Goal: Task Accomplishment & Management: Manage account settings

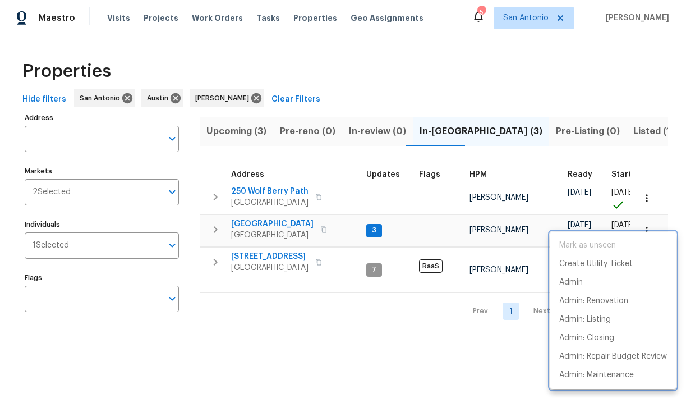
click at [304, 155] on div at bounding box center [343, 199] width 686 height 398
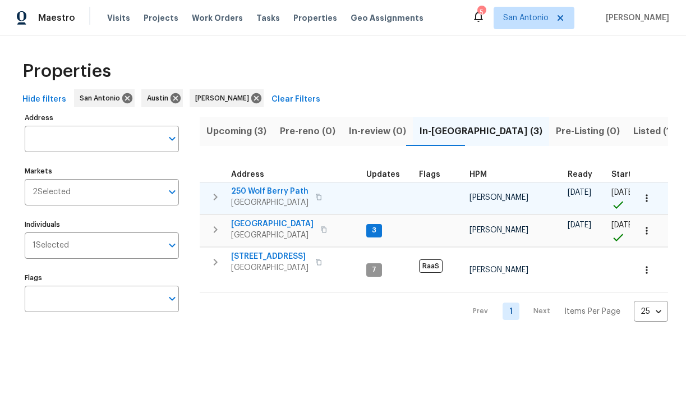
click at [257, 190] on span "250 Wolf Berry Path" at bounding box center [269, 191] width 77 height 11
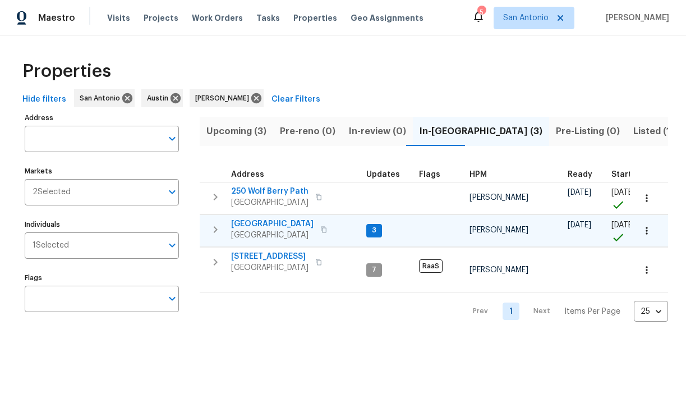
click at [258, 226] on span "124 Blossom Valley Strm" at bounding box center [272, 223] width 83 height 11
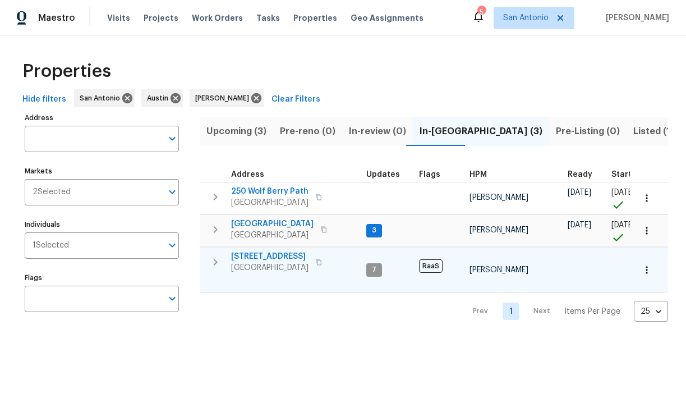
click at [261, 255] on span "526 Radiance Ave" at bounding box center [269, 256] width 77 height 11
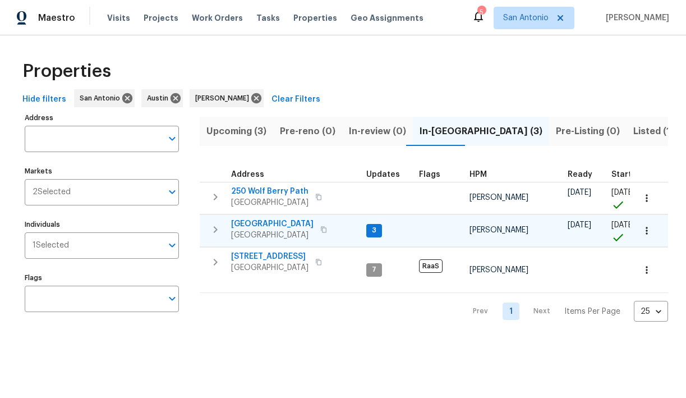
click at [214, 228] on icon "button" at bounding box center [215, 229] width 13 height 13
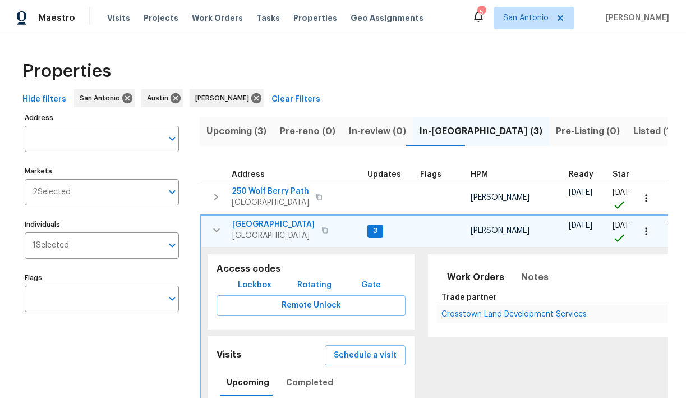
click at [259, 284] on span "Lockbox" at bounding box center [255, 285] width 34 height 14
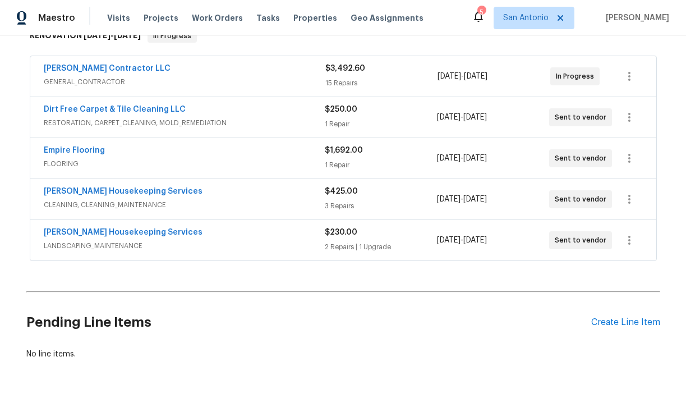
scroll to position [194, 0]
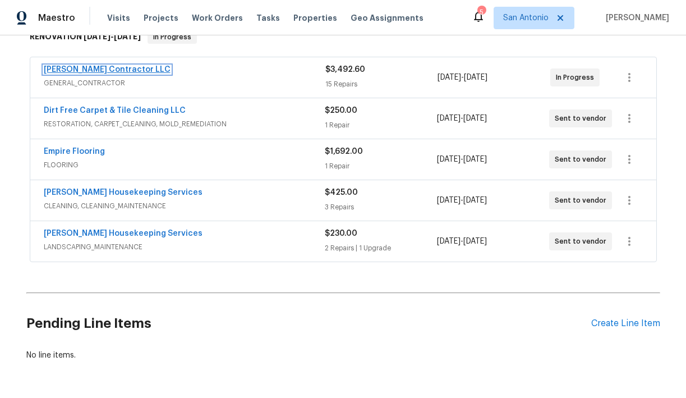
click at [125, 69] on link "Mario Suarez Contractor LLC" at bounding box center [107, 70] width 127 height 8
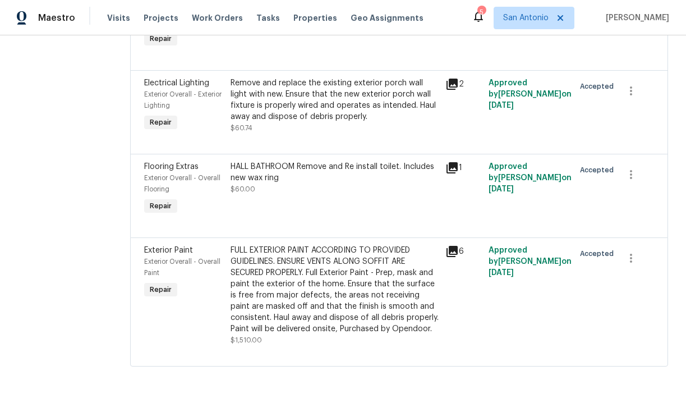
scroll to position [1716, 0]
click at [323, 280] on div "FULL EXTERIOR PAINT ACCORDING TO PROVIDED GUIDELINES. ENSURE VENTS ALONG SOFFIT…" at bounding box center [335, 290] width 209 height 90
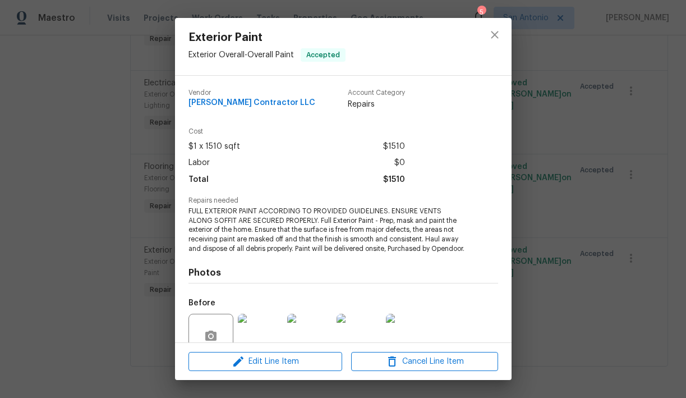
scroll to position [100, 0]
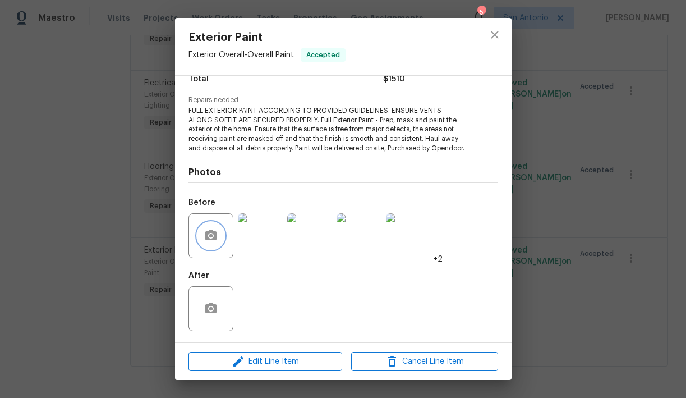
click at [209, 234] on icon "button" at bounding box center [210, 235] width 13 height 13
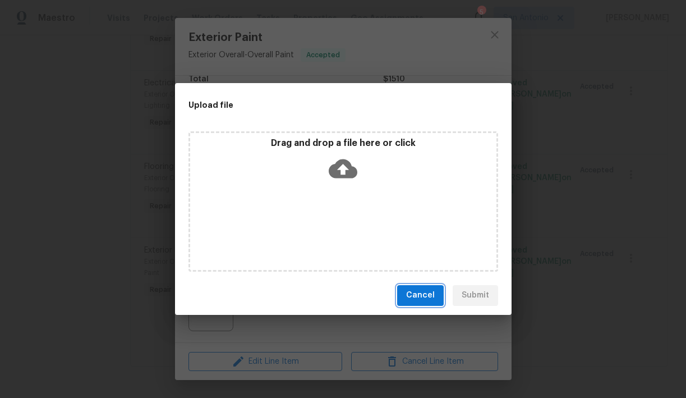
click at [422, 298] on span "Cancel" at bounding box center [420, 296] width 29 height 14
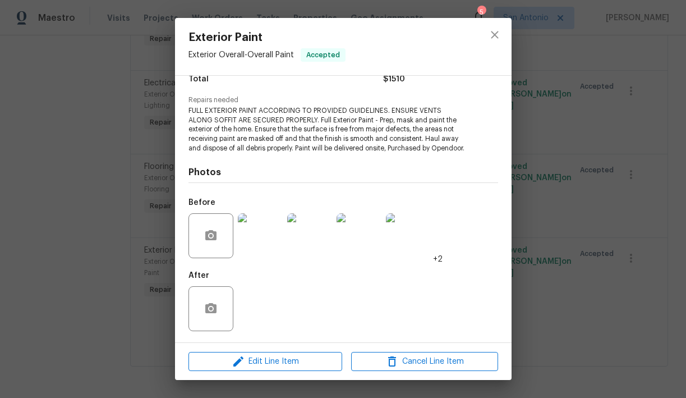
click at [405, 239] on img at bounding box center [408, 235] width 45 height 45
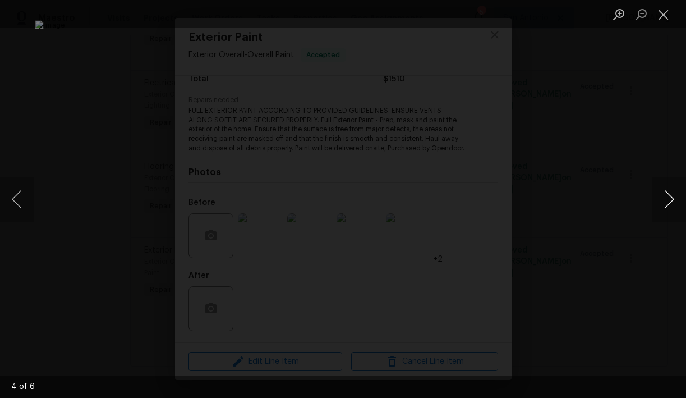
click at [665, 203] on button "Next image" at bounding box center [670, 199] width 34 height 45
click at [660, 16] on button "Close lightbox" at bounding box center [664, 14] width 22 height 20
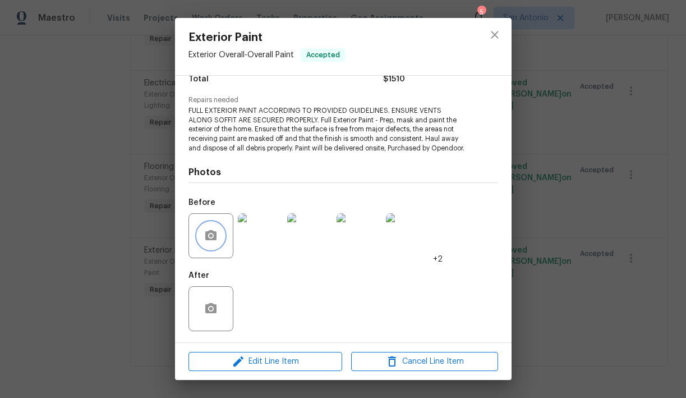
click at [214, 235] on icon "button" at bounding box center [210, 235] width 11 height 10
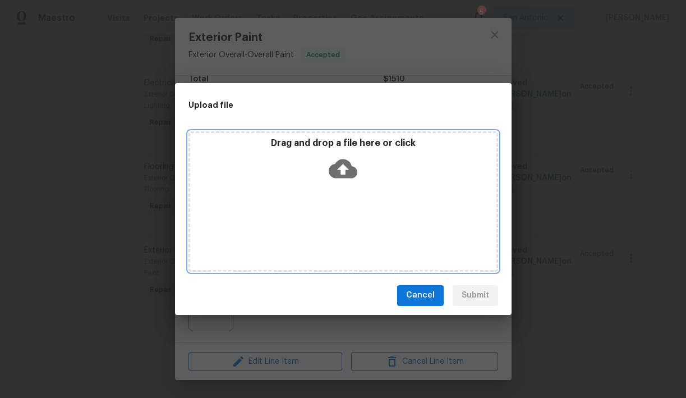
click at [342, 172] on icon at bounding box center [343, 168] width 29 height 29
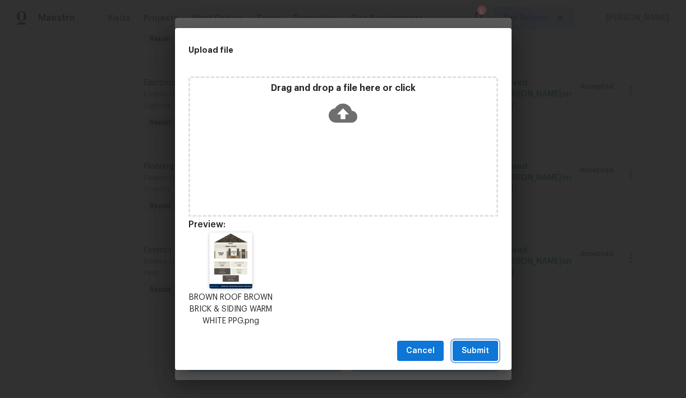
click at [481, 351] on span "Submit" at bounding box center [476, 351] width 28 height 14
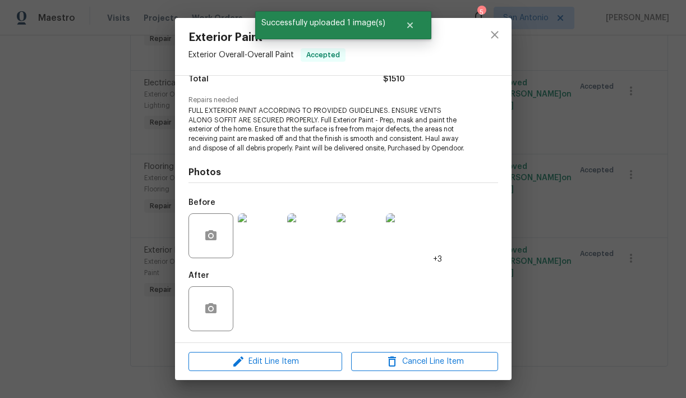
click at [311, 241] on img at bounding box center [309, 235] width 45 height 45
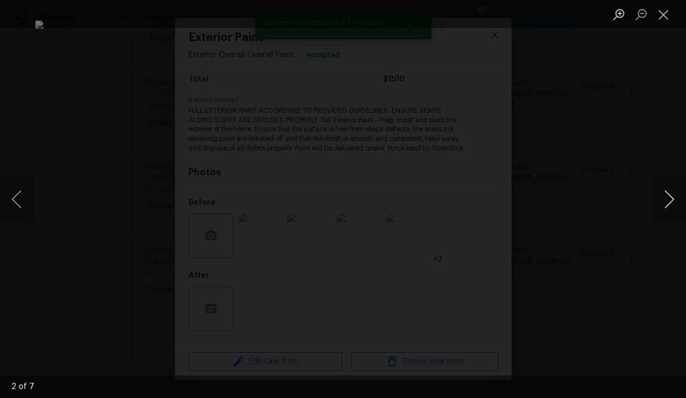
click at [670, 201] on button "Next image" at bounding box center [670, 199] width 34 height 45
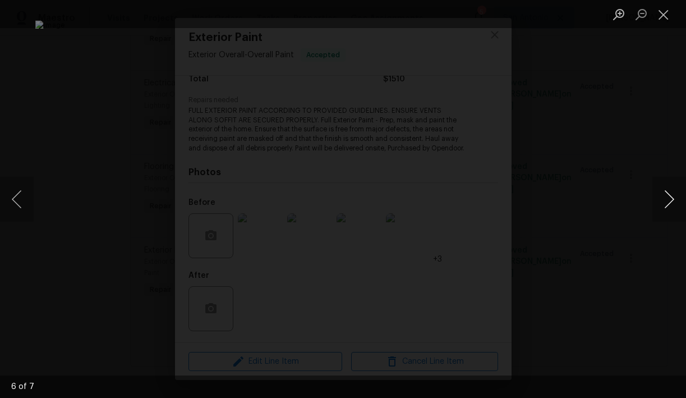
click at [670, 201] on button "Next image" at bounding box center [670, 199] width 34 height 45
click at [664, 15] on button "Close lightbox" at bounding box center [664, 14] width 22 height 20
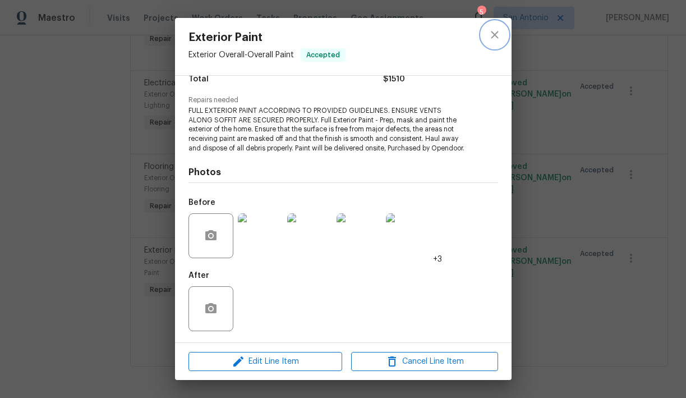
click at [495, 37] on icon "close" at bounding box center [494, 34] width 13 height 13
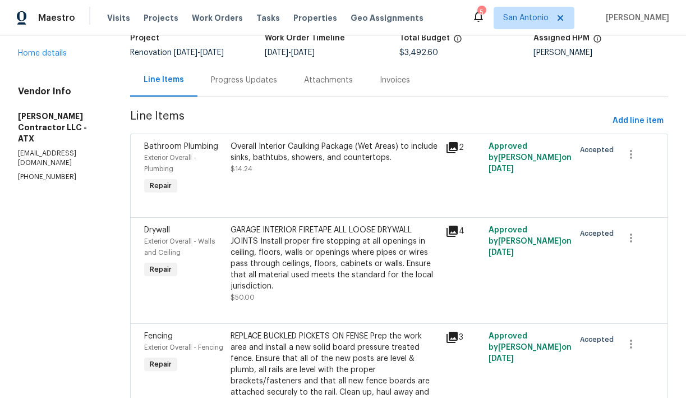
scroll to position [0, 0]
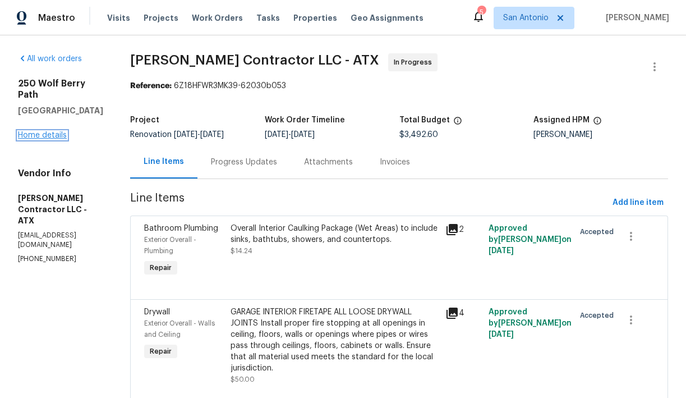
click at [47, 131] on link "Home details" at bounding box center [42, 135] width 49 height 8
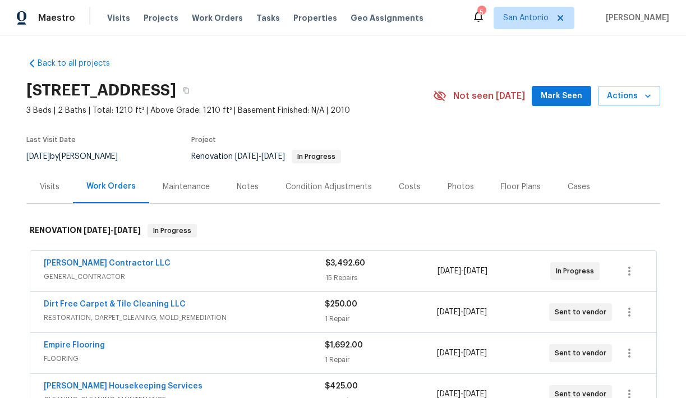
click at [565, 100] on span "Mark Seen" at bounding box center [562, 96] width 42 height 14
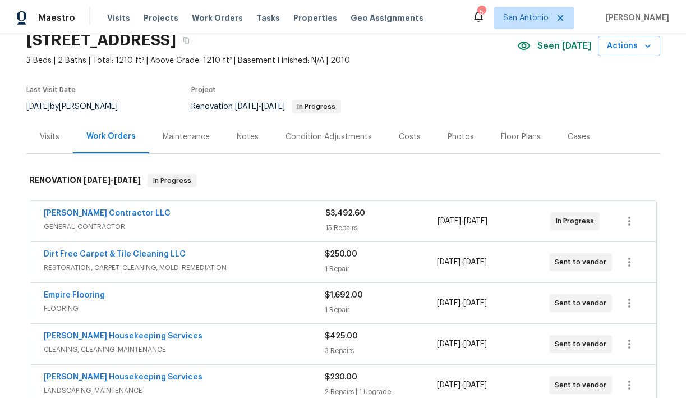
scroll to position [46, 0]
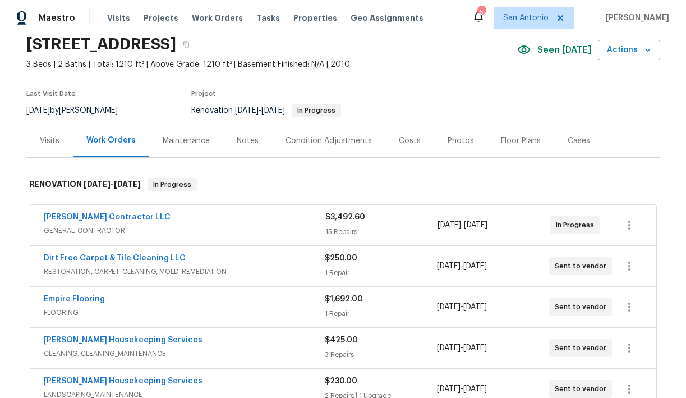
click at [246, 142] on div "Notes" at bounding box center [248, 140] width 22 height 11
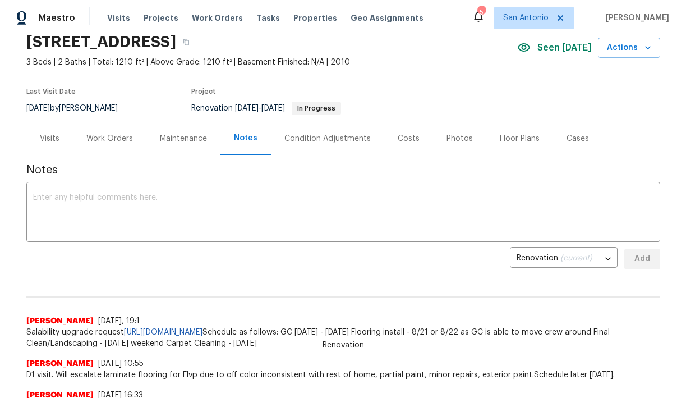
scroll to position [49, 0]
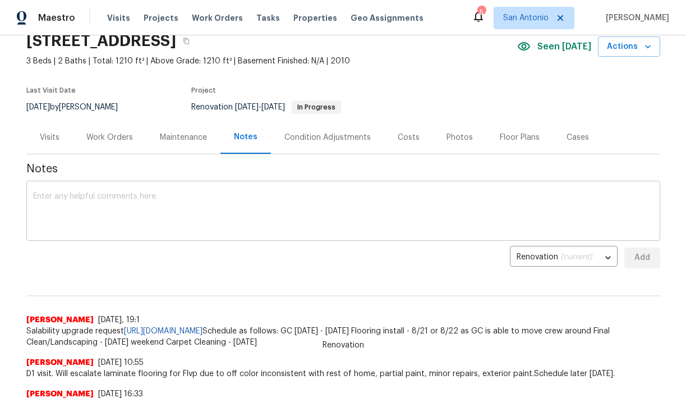
click at [208, 195] on textarea at bounding box center [343, 212] width 621 height 39
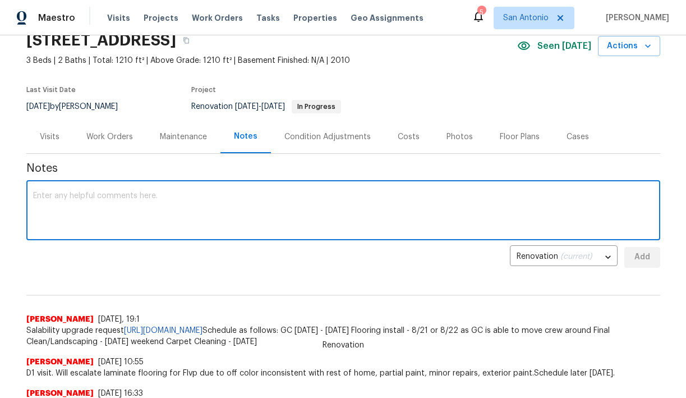
scroll to position [47, 0]
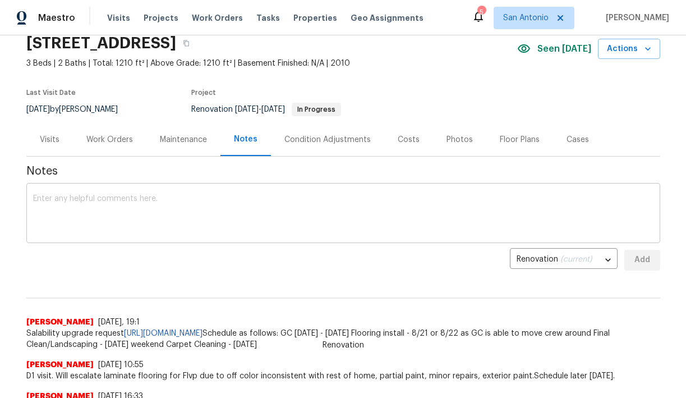
click at [157, 194] on div "x ​" at bounding box center [343, 214] width 634 height 57
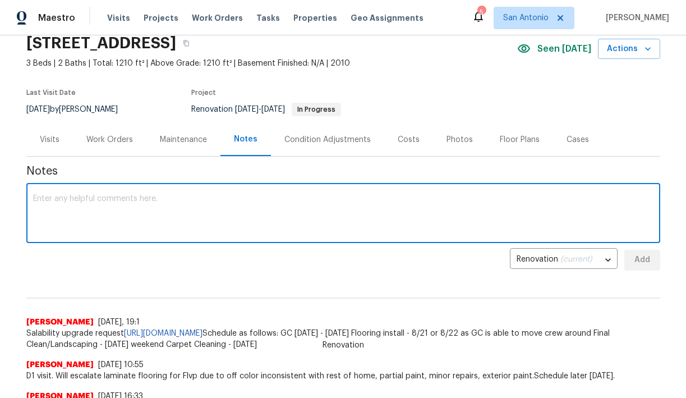
click at [116, 143] on div "Work Orders" at bounding box center [109, 139] width 47 height 11
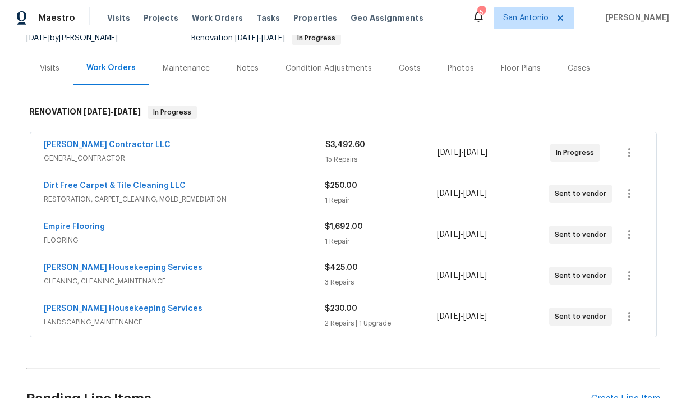
scroll to position [120, 0]
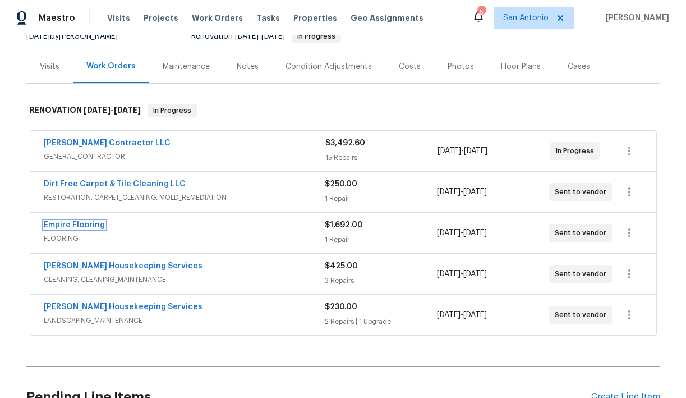
click at [88, 225] on link "Empire Flooring" at bounding box center [74, 225] width 61 height 8
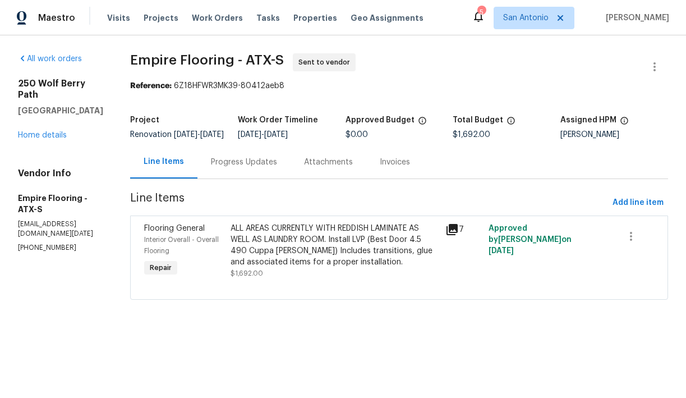
click at [264, 168] on div "Progress Updates" at bounding box center [244, 162] width 66 height 11
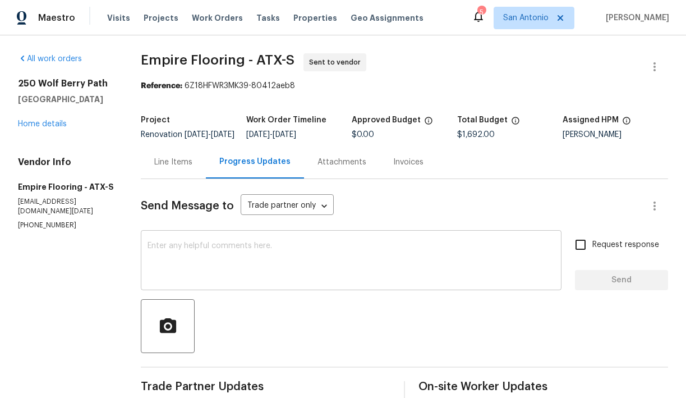
click at [289, 247] on div "x ​" at bounding box center [351, 261] width 421 height 57
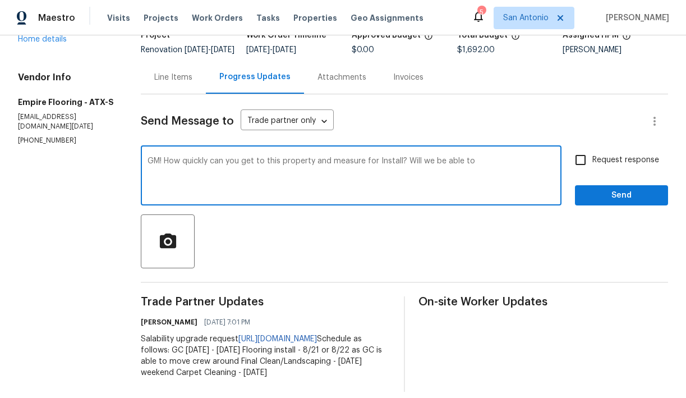
scroll to position [85, 0]
type textarea "GM! How quickly can you get to this property and measure for Install? Will we b…"
click at [611, 202] on span "Send" at bounding box center [621, 195] width 75 height 14
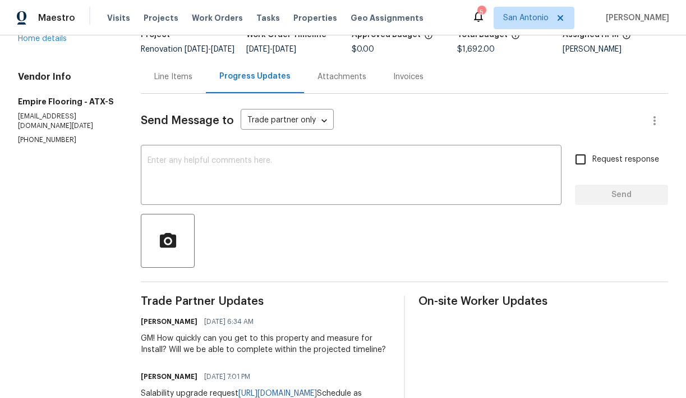
scroll to position [0, 0]
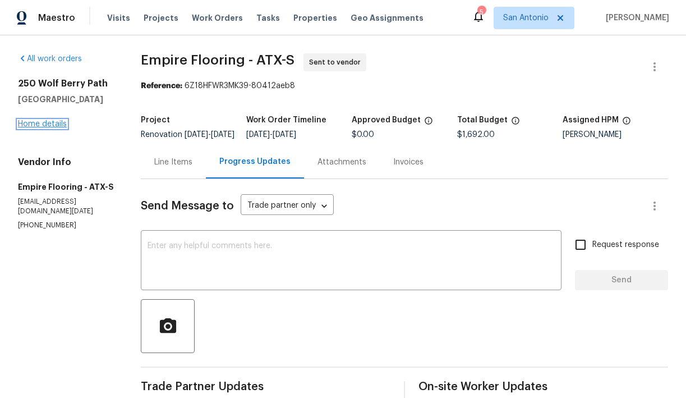
click at [53, 122] on link "Home details" at bounding box center [42, 124] width 49 height 8
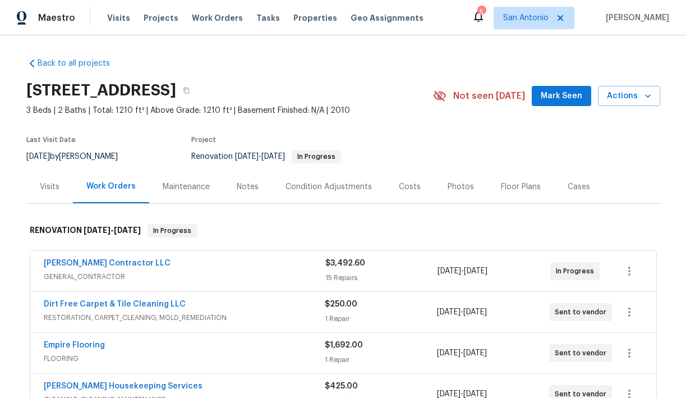
click at [245, 185] on div "Notes" at bounding box center [248, 186] width 22 height 11
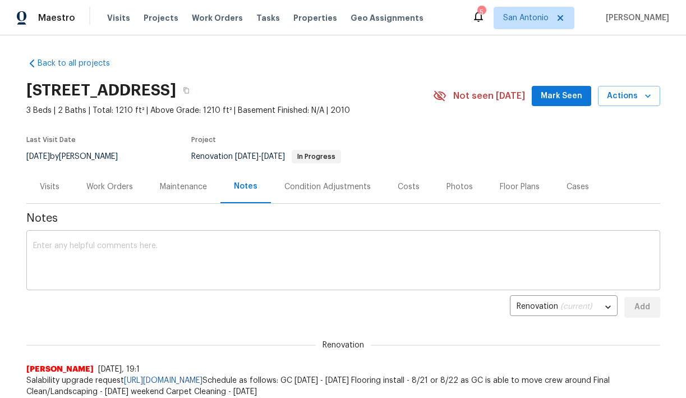
click at [240, 242] on textarea at bounding box center [343, 261] width 621 height 39
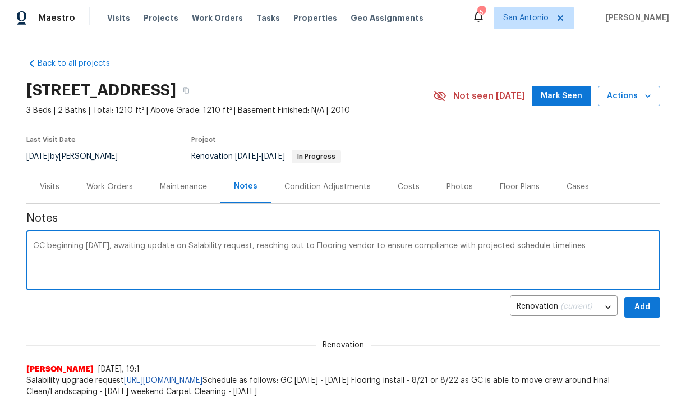
type textarea "GC beginning today, awaiting update on Salability request, reaching out to Floo…"
click at [646, 306] on span "Add" at bounding box center [643, 307] width 18 height 14
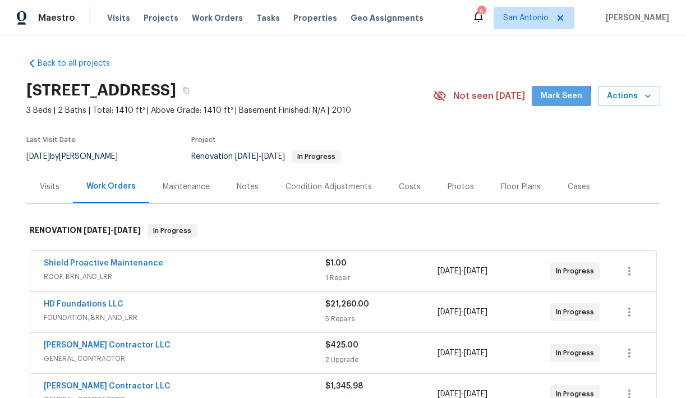
click at [553, 98] on span "Mark Seen" at bounding box center [562, 96] width 42 height 14
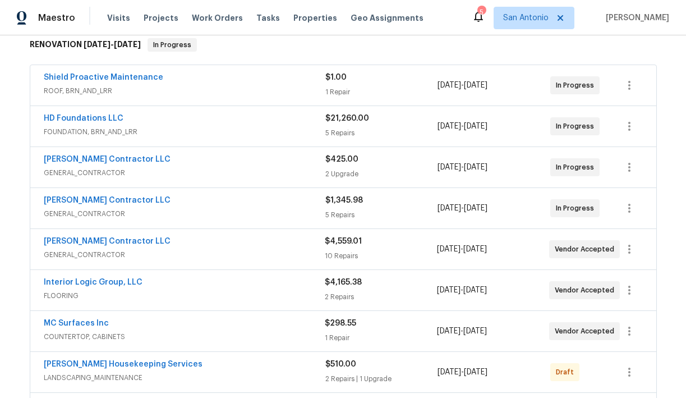
scroll to position [189, 0]
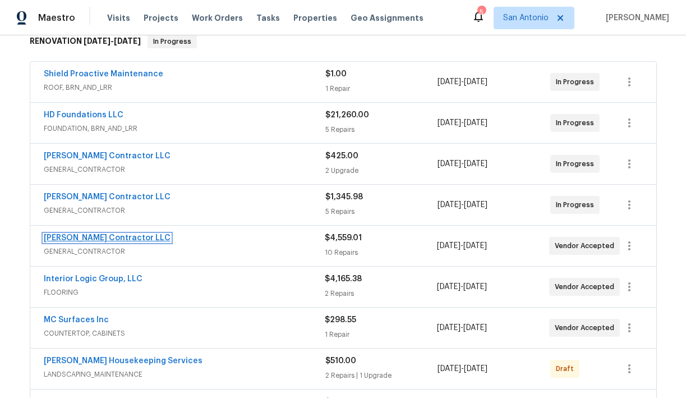
click at [103, 238] on link "[PERSON_NAME] Contractor LLC" at bounding box center [107, 238] width 127 height 8
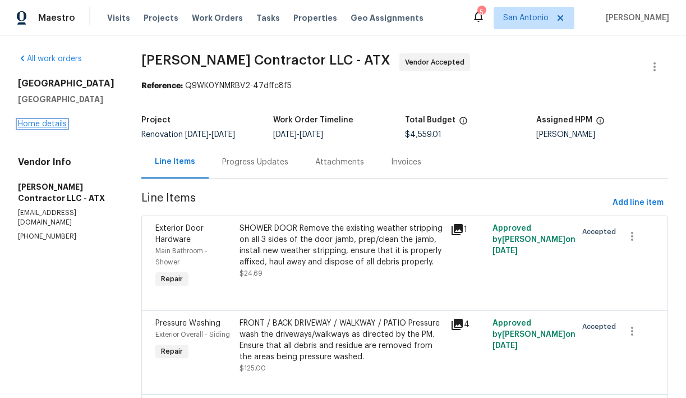
click at [48, 126] on link "Home details" at bounding box center [42, 124] width 49 height 8
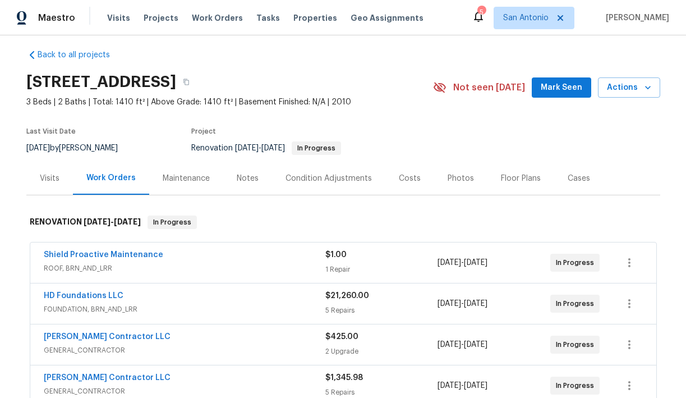
scroll to position [11, 0]
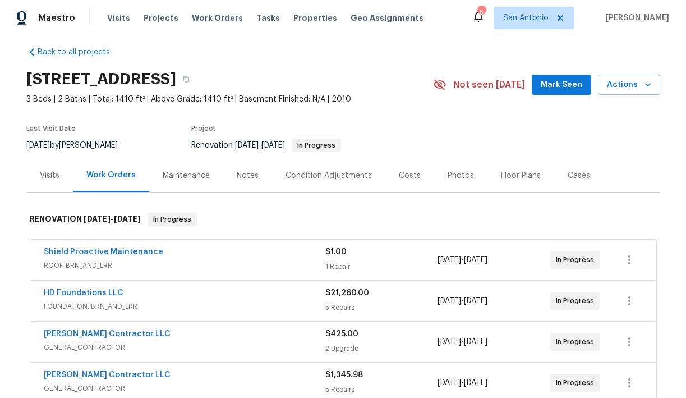
click at [561, 86] on span "Mark Seen" at bounding box center [562, 85] width 42 height 14
click at [249, 175] on div "Notes" at bounding box center [248, 175] width 22 height 11
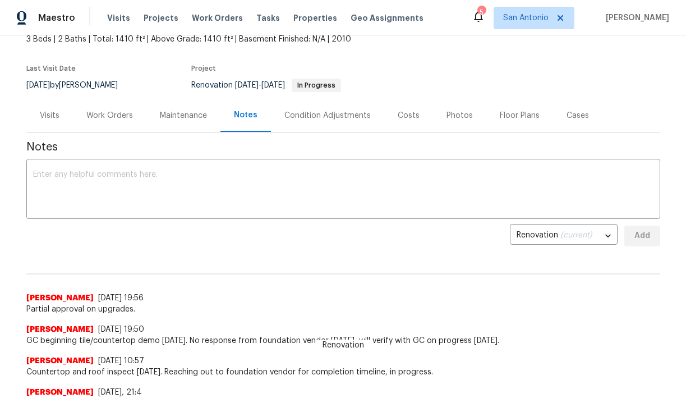
scroll to position [72, 0]
click at [293, 177] on textarea at bounding box center [343, 189] width 621 height 39
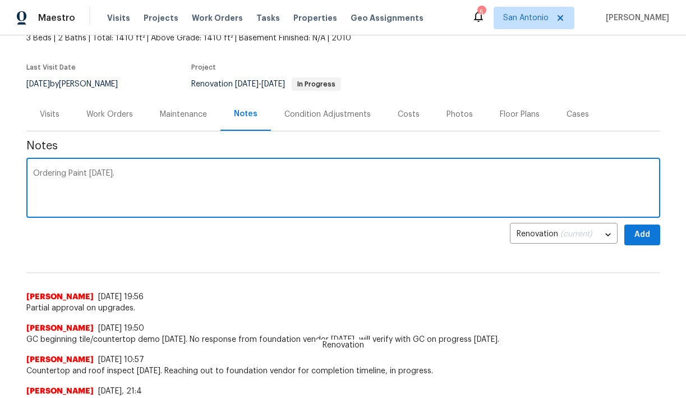
type textarea "Ordering Paint today."
click at [637, 235] on span "Add" at bounding box center [643, 235] width 18 height 14
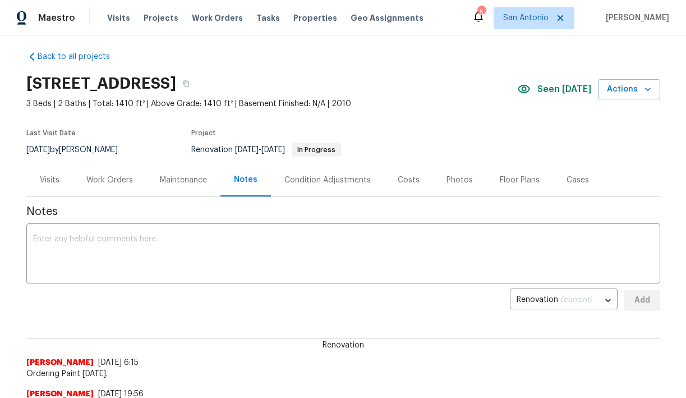
scroll to position [0, 0]
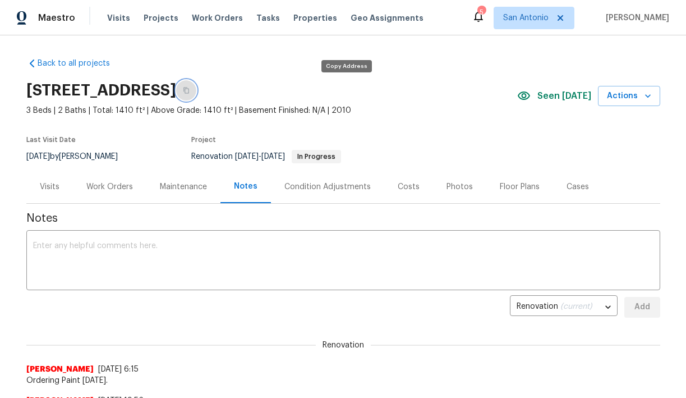
click at [190, 92] on icon "button" at bounding box center [186, 90] width 7 height 7
click at [108, 185] on div "Work Orders" at bounding box center [109, 186] width 47 height 11
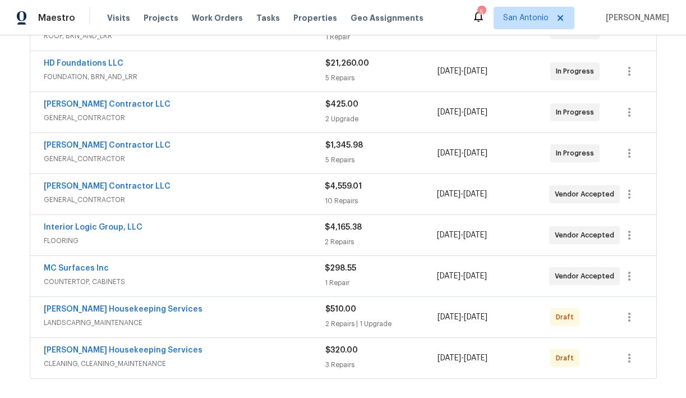
scroll to position [250, 0]
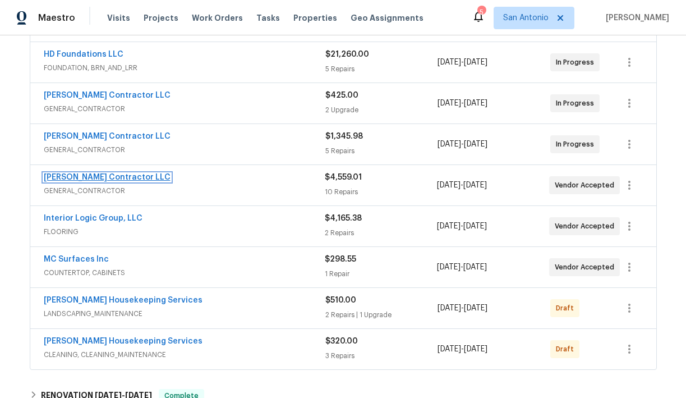
click at [115, 177] on link "Mario Suarez Contractor LLC" at bounding box center [107, 177] width 127 height 8
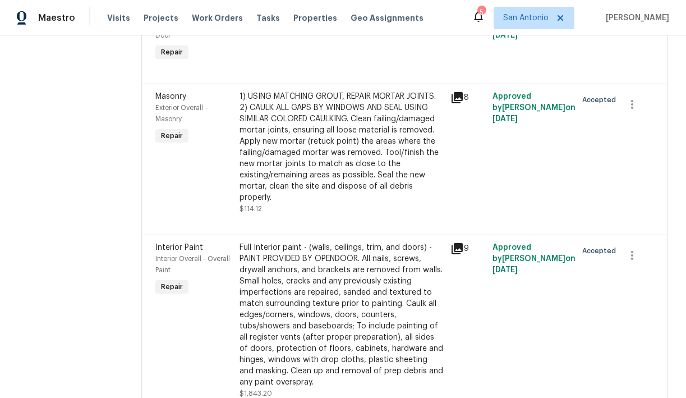
scroll to position [1194, 0]
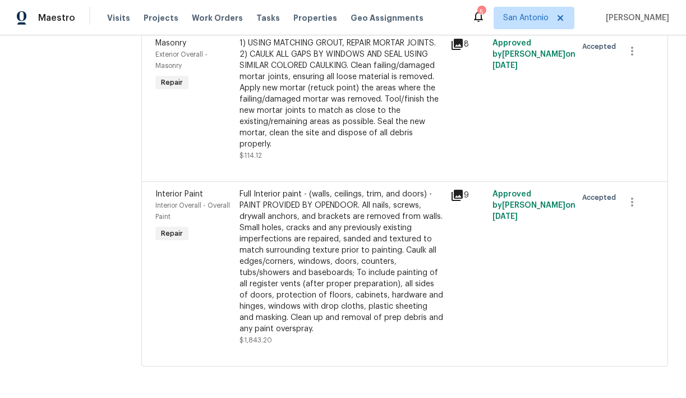
click at [463, 193] on icon at bounding box center [457, 195] width 11 height 11
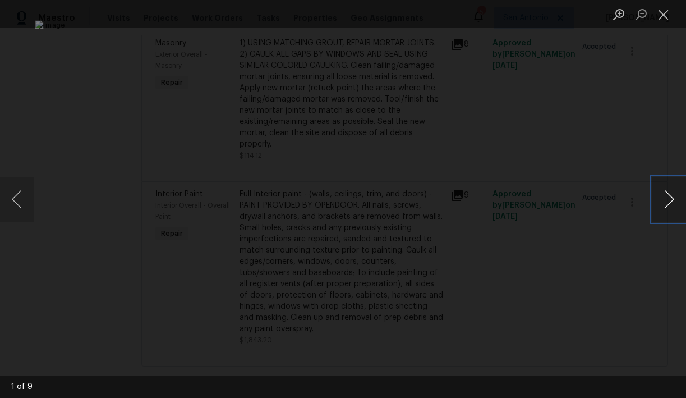
click at [671, 196] on button "Next image" at bounding box center [670, 199] width 34 height 45
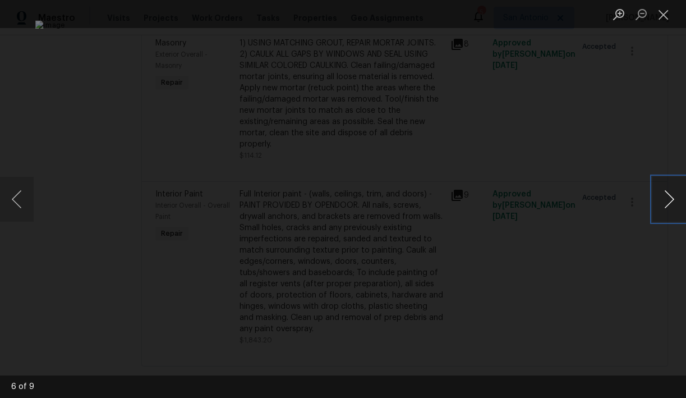
click at [671, 196] on button "Next image" at bounding box center [670, 199] width 34 height 45
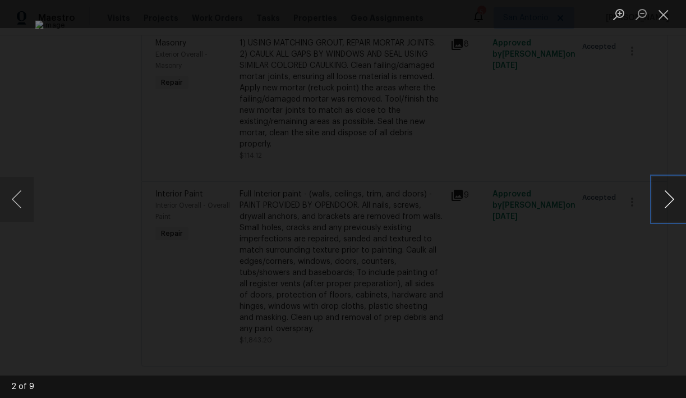
click at [671, 196] on button "Next image" at bounding box center [670, 199] width 34 height 45
click at [660, 19] on button "Close lightbox" at bounding box center [664, 14] width 22 height 20
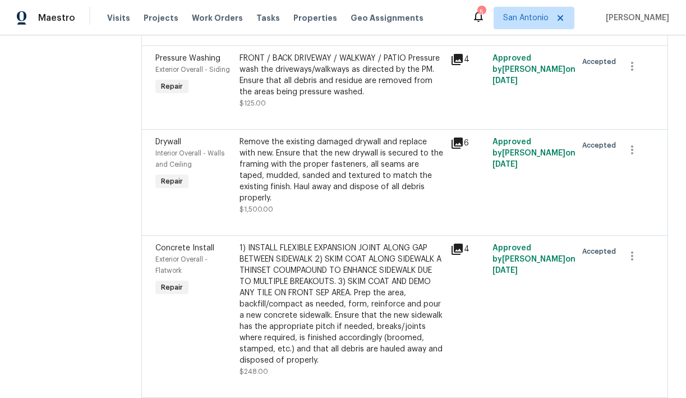
scroll to position [0, 0]
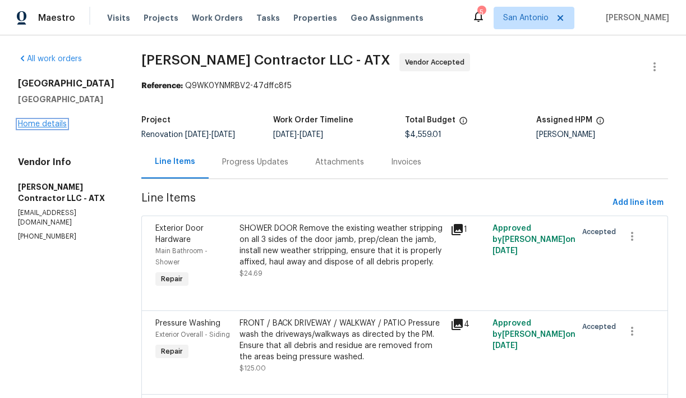
click at [50, 125] on link "Home details" at bounding box center [42, 124] width 49 height 8
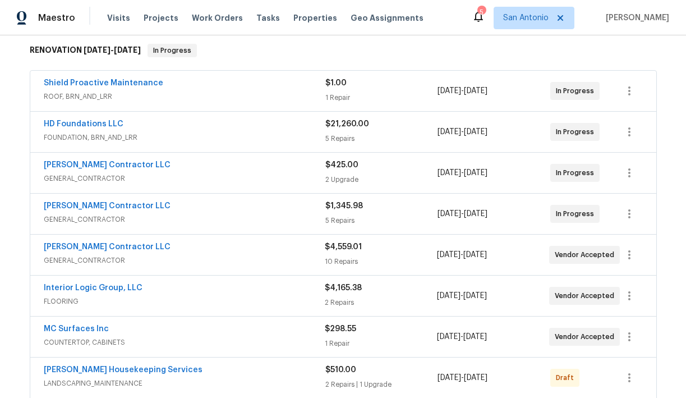
scroll to position [181, 0]
click at [103, 208] on link "Mario Suarez Contractor LLC" at bounding box center [107, 206] width 127 height 8
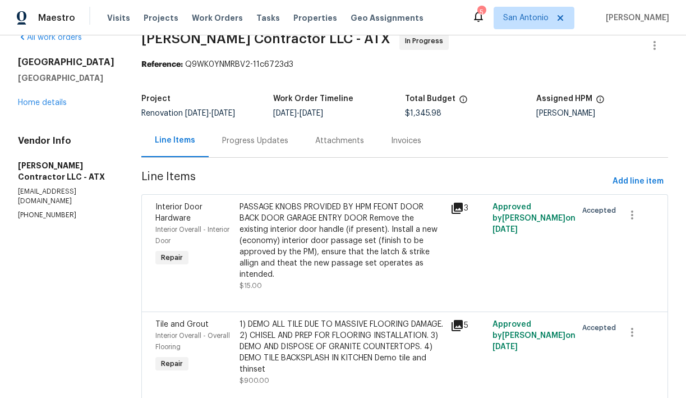
scroll to position [6, 0]
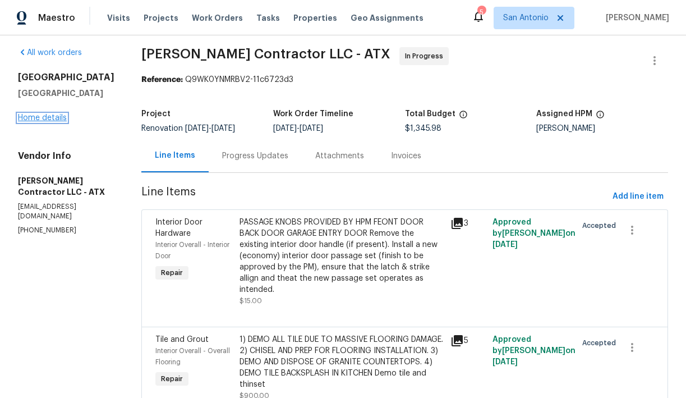
click at [45, 118] on link "Home details" at bounding box center [42, 118] width 49 height 8
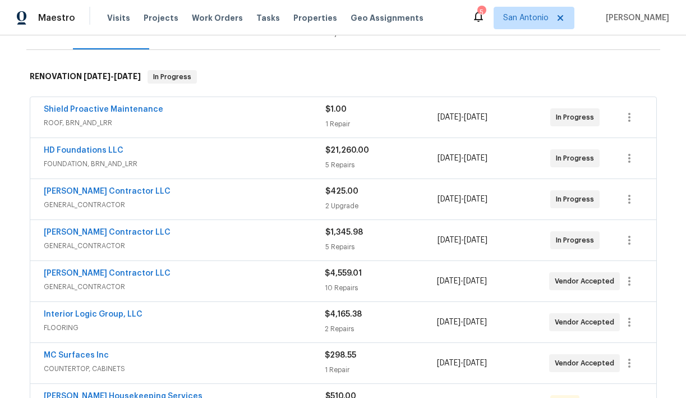
scroll to position [157, 0]
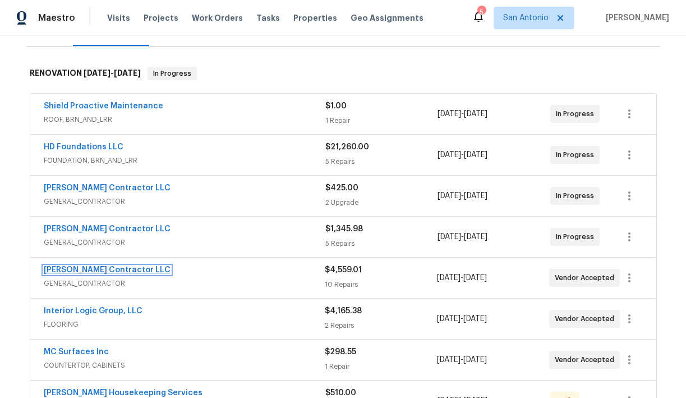
click at [127, 271] on link "Mario Suarez Contractor LLC" at bounding box center [107, 270] width 127 height 8
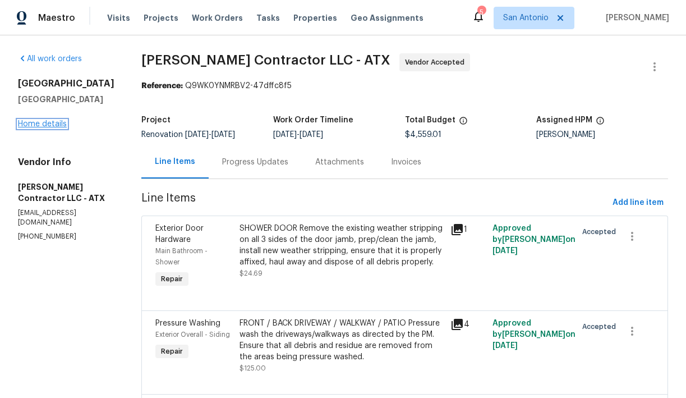
click at [44, 127] on link "Home details" at bounding box center [42, 124] width 49 height 8
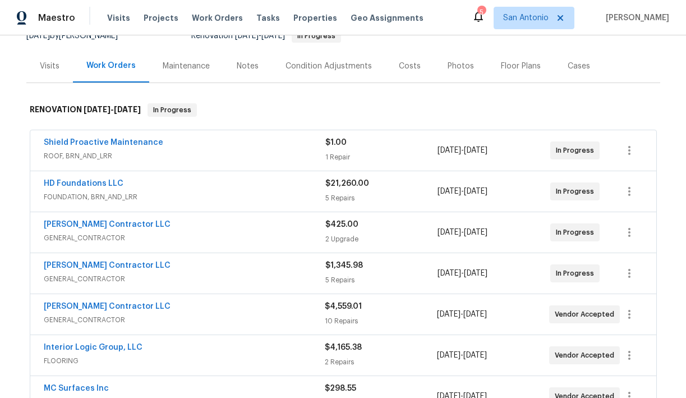
scroll to position [115, 0]
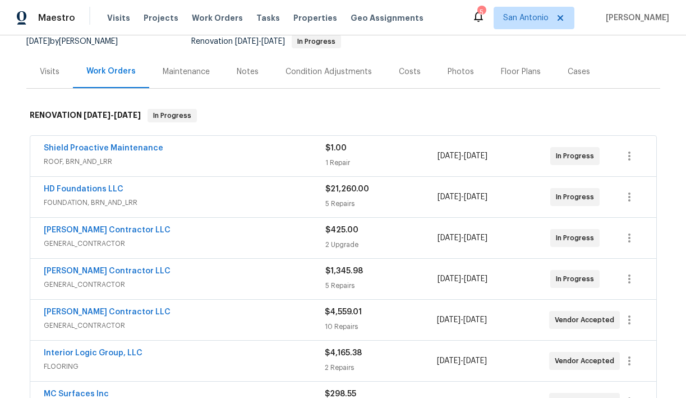
click at [249, 72] on div "Notes" at bounding box center [248, 71] width 22 height 11
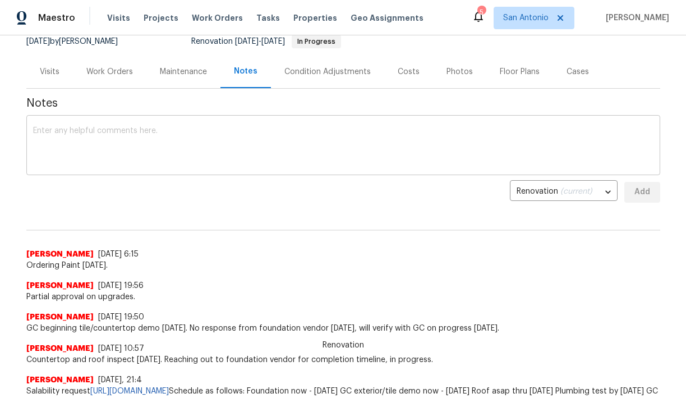
click at [259, 130] on textarea at bounding box center [343, 146] width 621 height 39
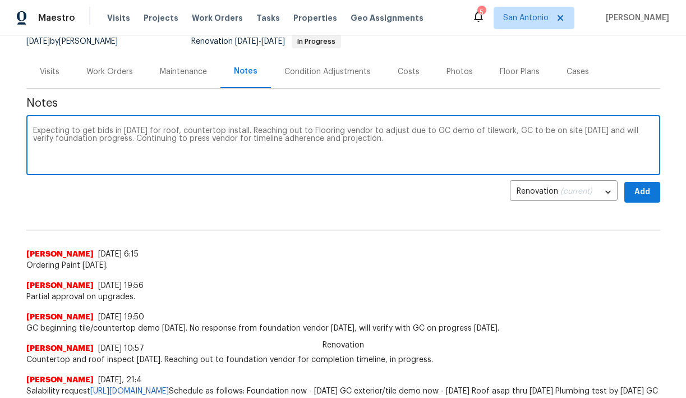
click at [187, 138] on textarea "Expecting to get bids in today for roof, countertop install. Reaching out to Fl…" at bounding box center [343, 146] width 621 height 39
type textarea "Expecting to get bids in today for roof, countertop install. Reaching out to Fl…"
click at [642, 191] on span "Add" at bounding box center [643, 192] width 18 height 14
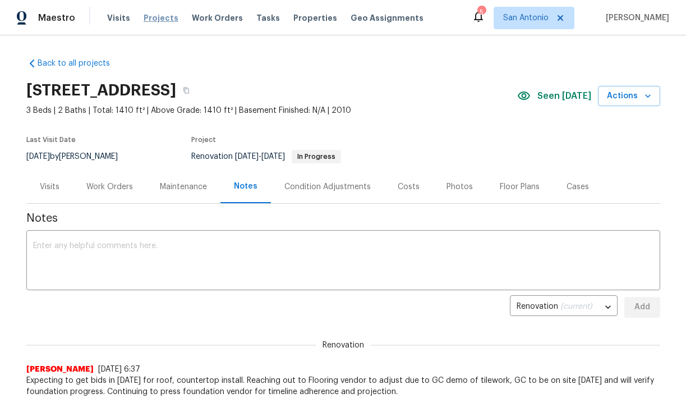
click at [153, 21] on span "Projects" at bounding box center [161, 17] width 35 height 11
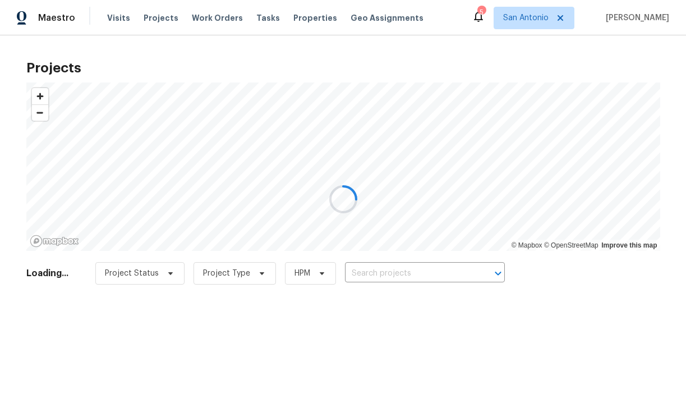
click at [117, 20] on div at bounding box center [343, 199] width 686 height 398
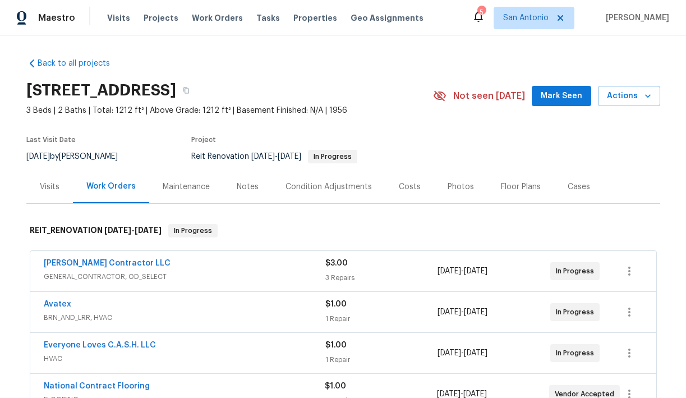
click at [557, 102] on span "Mark Seen" at bounding box center [562, 96] width 42 height 14
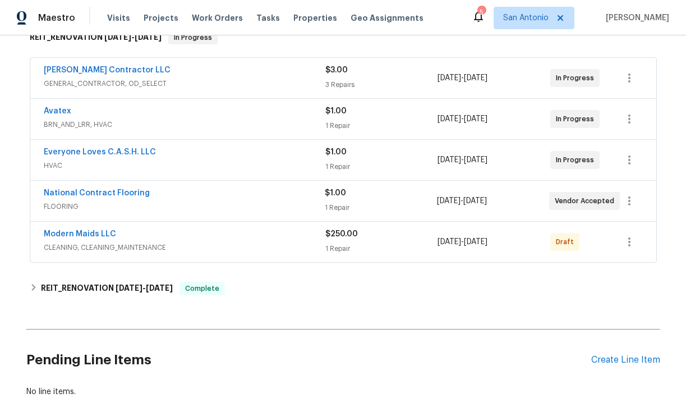
scroll to position [189, 0]
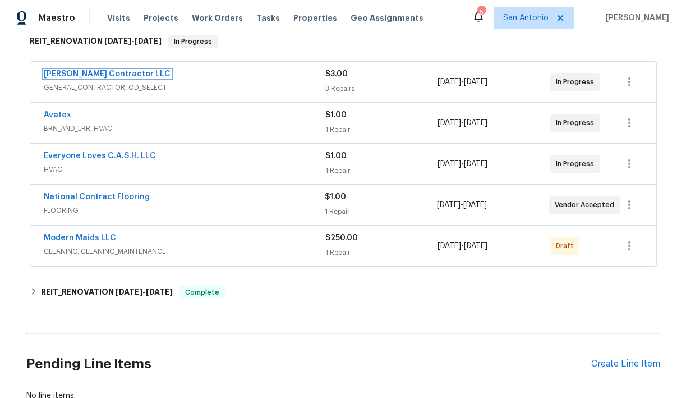
click at [128, 74] on link "[PERSON_NAME] Contractor LLC" at bounding box center [107, 74] width 127 height 8
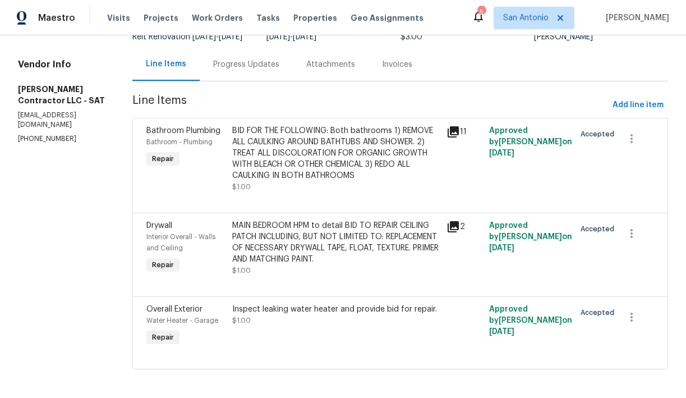
scroll to position [121, 0]
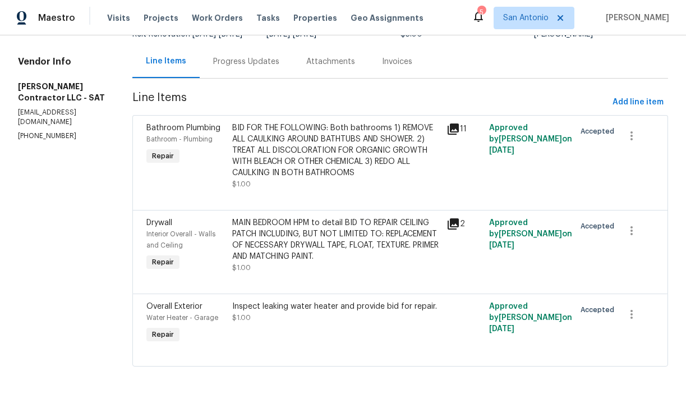
click at [325, 312] on div "Inspect leaking water heater and provide bid for repair." at bounding box center [336, 306] width 208 height 11
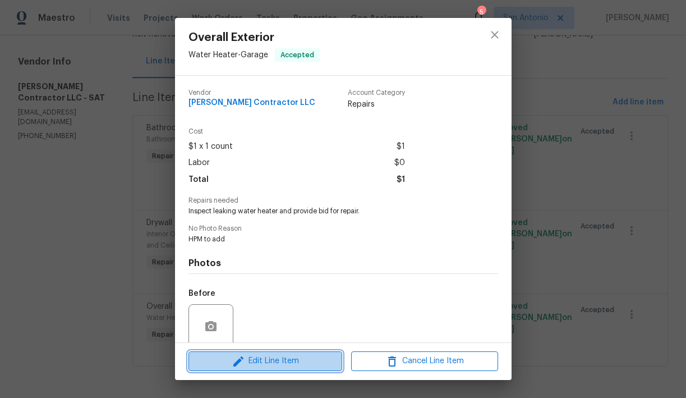
click at [266, 359] on span "Edit Line Item" at bounding box center [265, 361] width 147 height 14
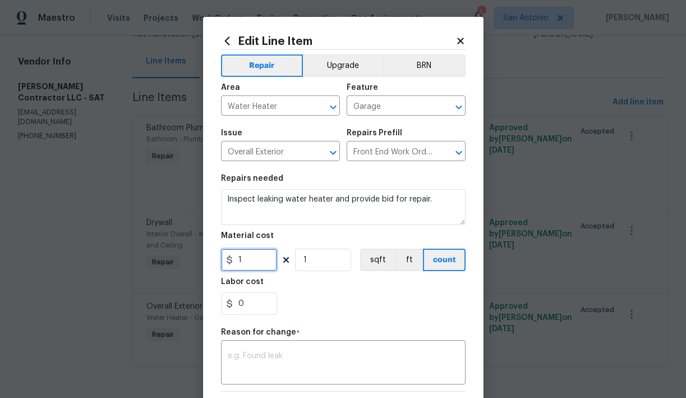
click at [260, 260] on input "1" at bounding box center [249, 260] width 56 height 22
type input "300"
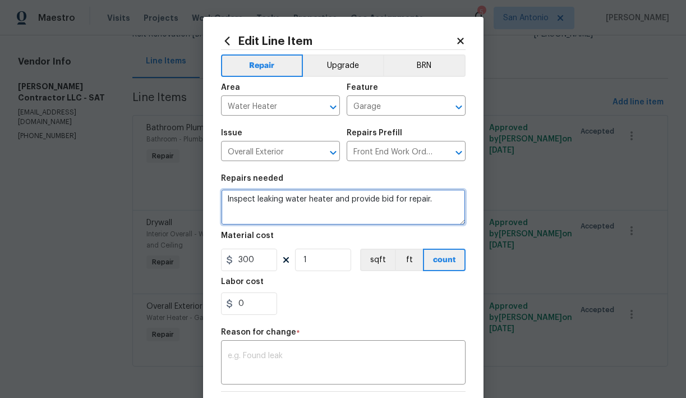
click at [239, 203] on textarea "Inspect leaking water heater and provide bid for repair." at bounding box center [343, 207] width 245 height 36
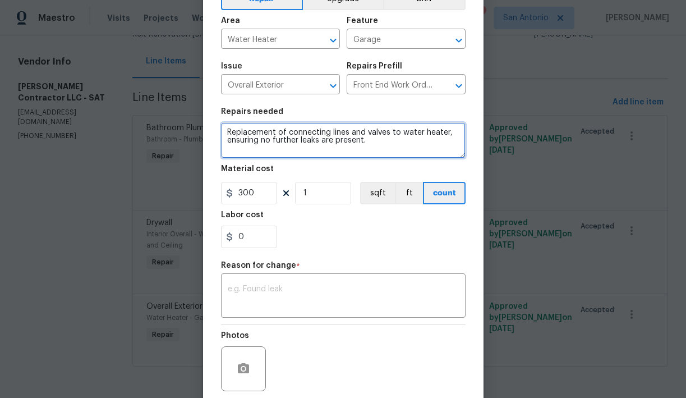
scroll to position [75, 0]
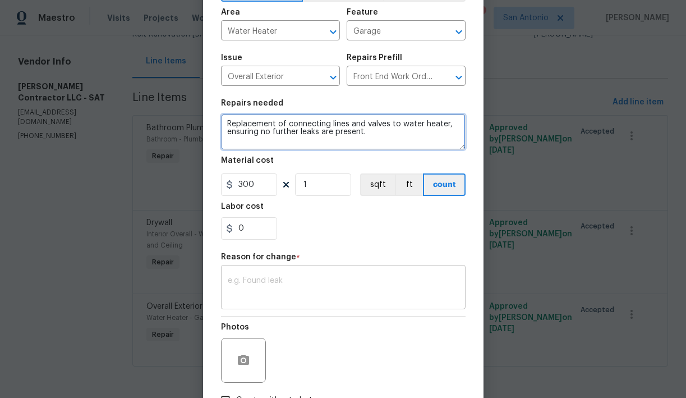
type textarea "Replacement of connecting lines and valves to water heater, ensuring no further…"
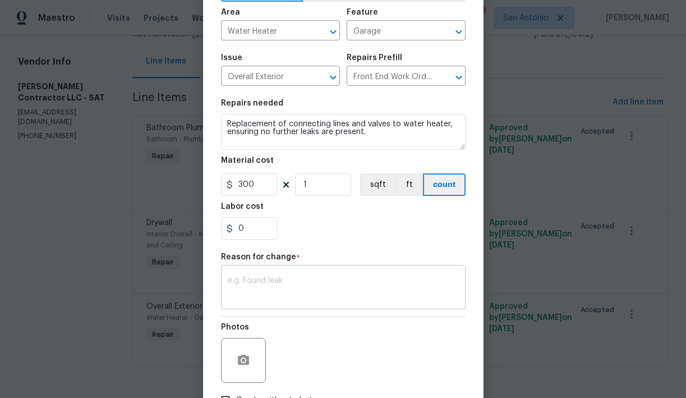
click at [292, 276] on div "x ​" at bounding box center [343, 289] width 245 height 42
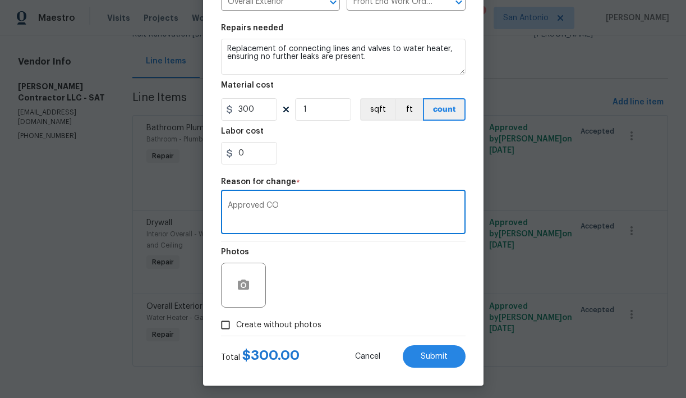
scroll to position [155, 0]
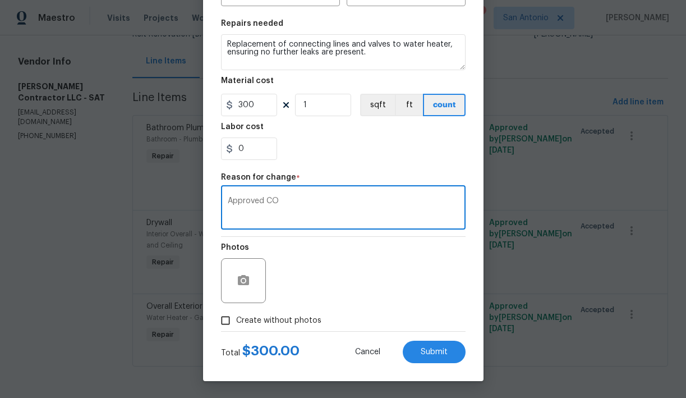
type textarea "Approved CO"
click at [248, 278] on icon "button" at bounding box center [243, 280] width 11 height 10
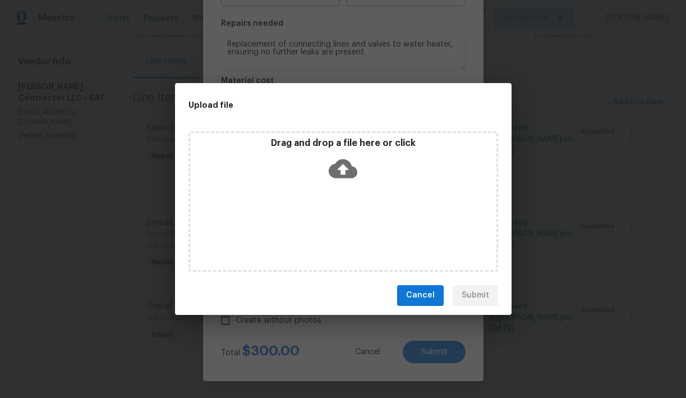
click at [347, 173] on icon at bounding box center [343, 168] width 29 height 19
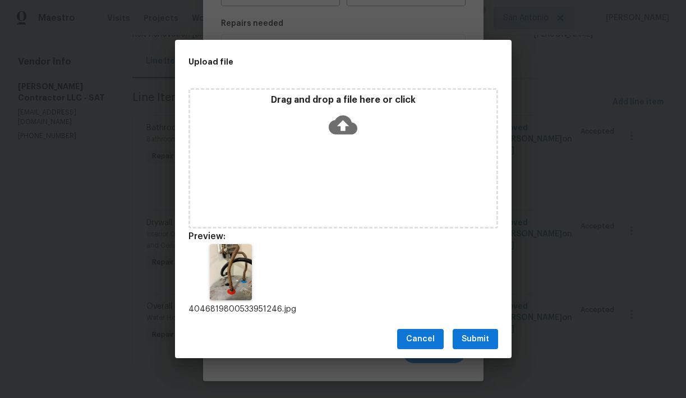
click at [474, 334] on span "Submit" at bounding box center [476, 339] width 28 height 14
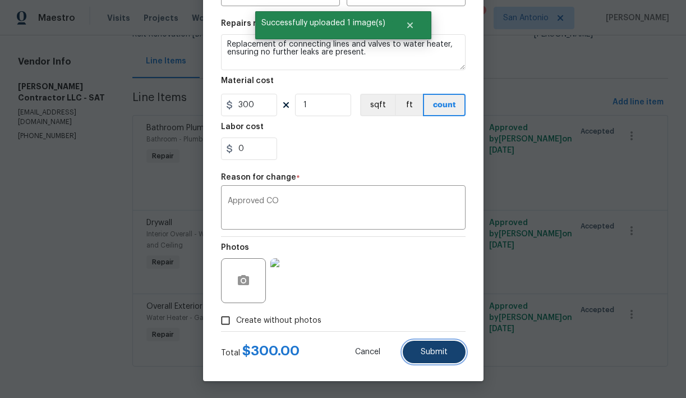
click at [439, 348] on span "Submit" at bounding box center [434, 352] width 27 height 8
type textarea "Inspect leaking water heater and provide bid for repair."
type input "1"
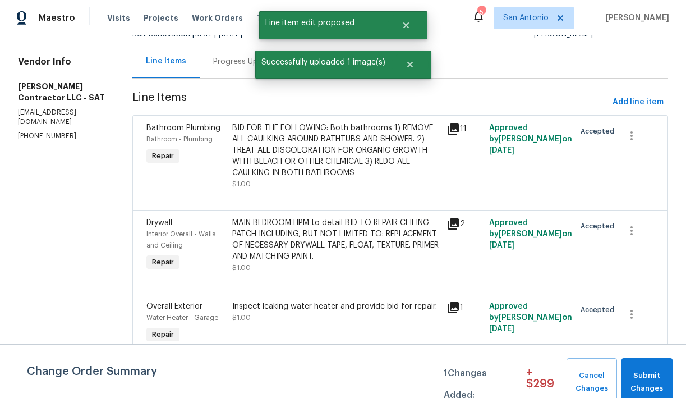
scroll to position [0, 0]
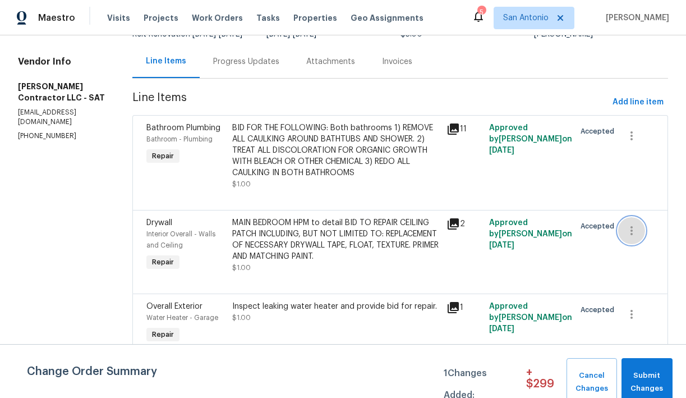
click at [629, 234] on icon "button" at bounding box center [631, 230] width 13 height 13
click at [641, 231] on li "Cancel" at bounding box center [641, 230] width 43 height 19
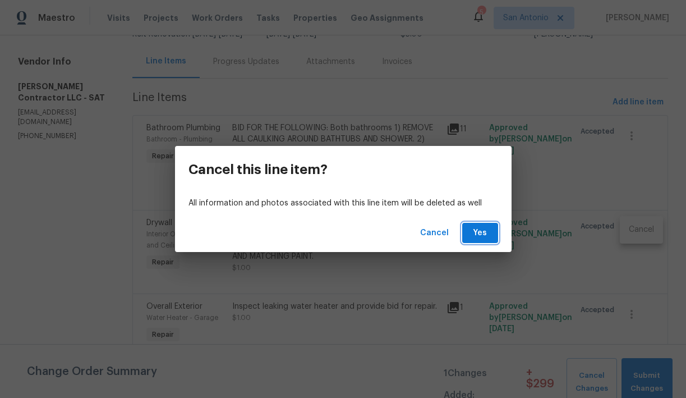
click at [475, 234] on span "Yes" at bounding box center [480, 233] width 18 height 14
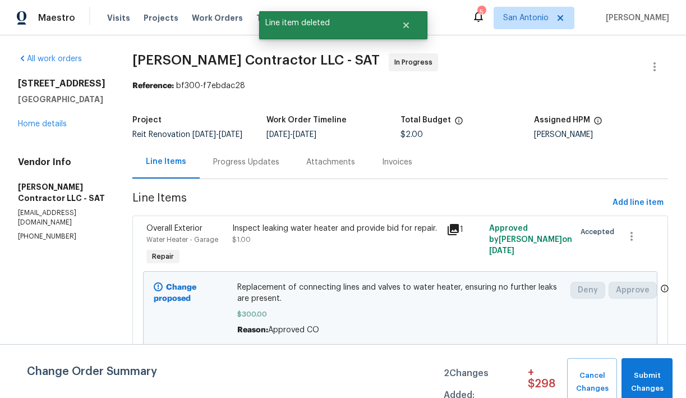
scroll to position [105, 0]
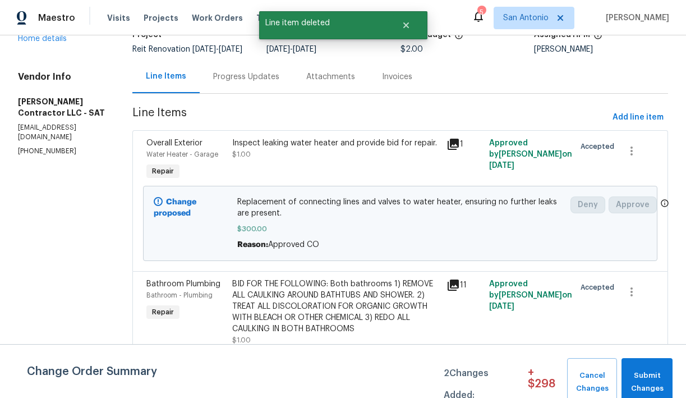
click at [308, 296] on div "BID FOR THE FOLLOWING: Both bathrooms 1) REMOVE ALL CAULKING AROUND BATHTUBS AN…" at bounding box center [336, 306] width 208 height 56
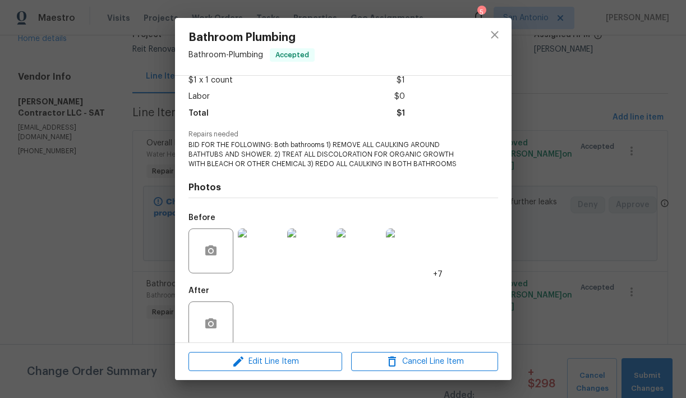
scroll to position [67, 0]
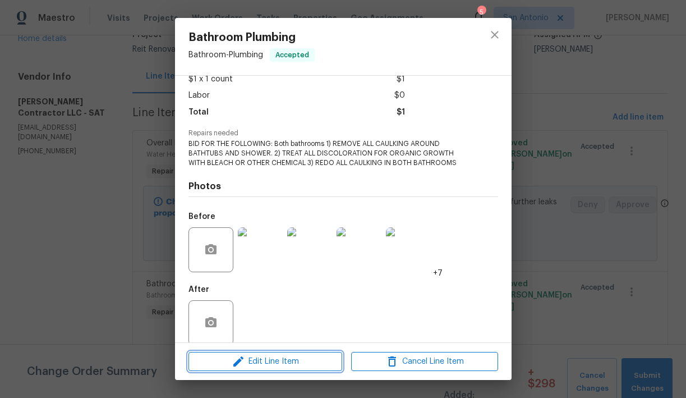
click at [276, 363] on span "Edit Line Item" at bounding box center [265, 362] width 147 height 14
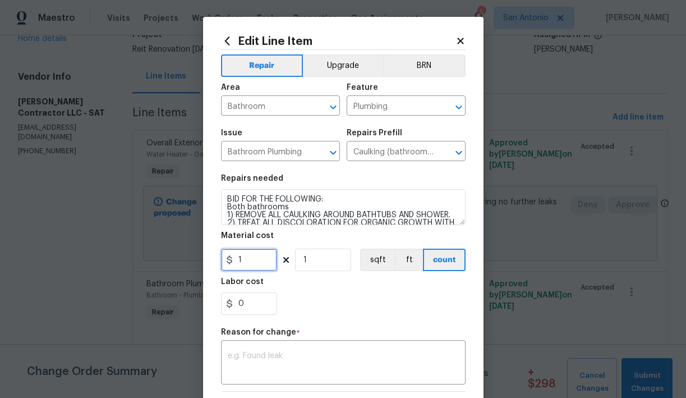
click at [258, 266] on input "1" at bounding box center [249, 260] width 56 height 22
type input "150"
click at [336, 297] on div "0" at bounding box center [343, 303] width 245 height 22
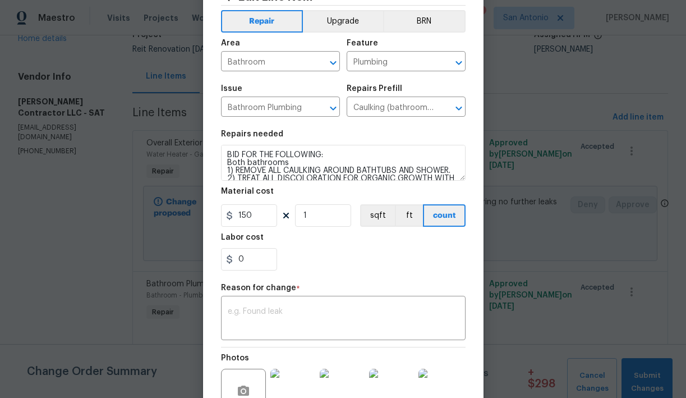
scroll to position [51, 0]
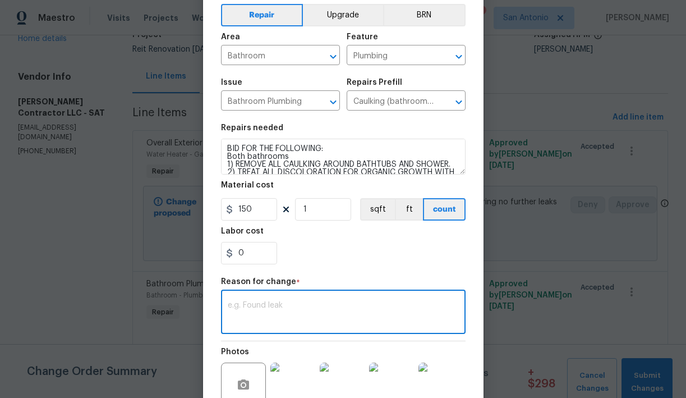
click at [331, 302] on textarea at bounding box center [343, 313] width 231 height 24
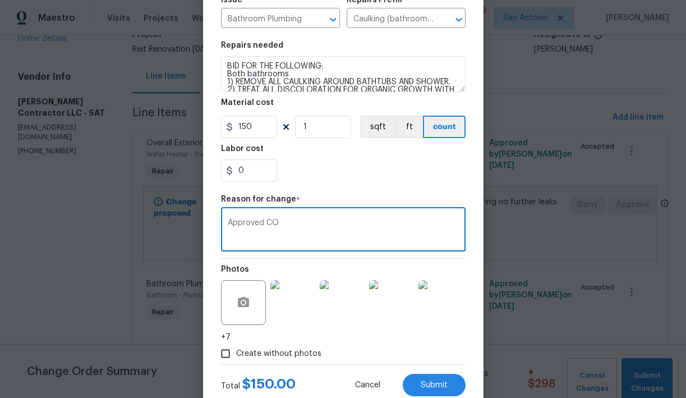
scroll to position [155, 0]
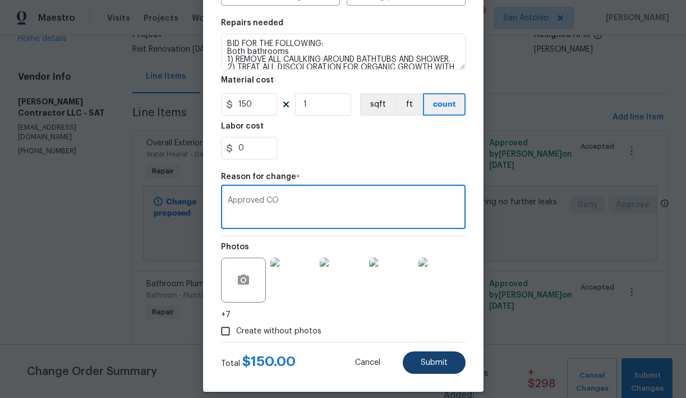
type textarea "Approved CO"
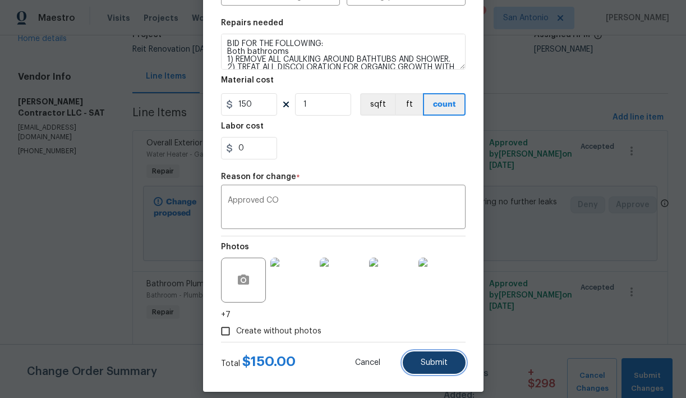
click at [428, 359] on span "Submit" at bounding box center [434, 363] width 27 height 8
type input "1"
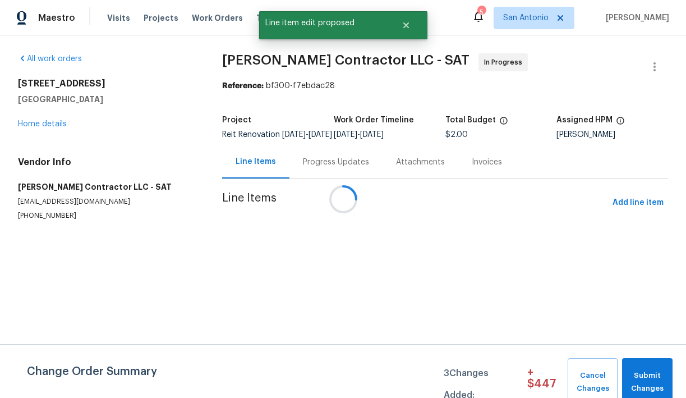
scroll to position [0, 0]
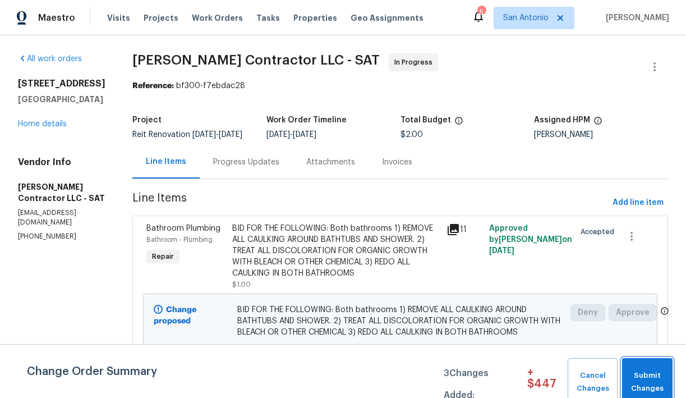
click at [647, 373] on span "Submit Changes" at bounding box center [647, 382] width 39 height 26
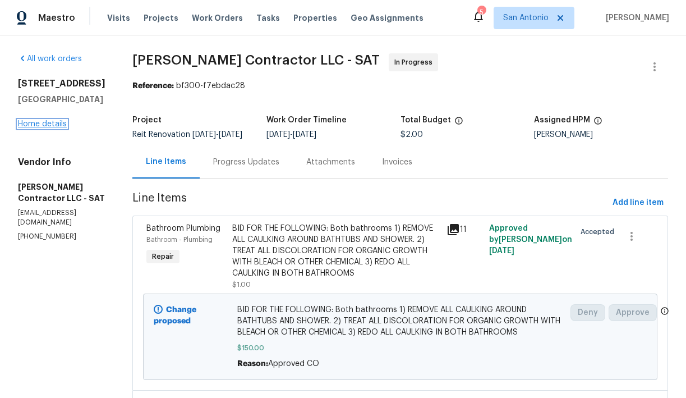
click at [52, 125] on link "Home details" at bounding box center [42, 124] width 49 height 8
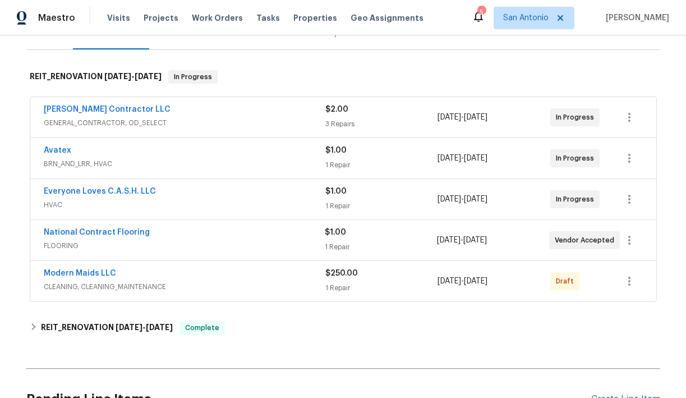
scroll to position [152, 0]
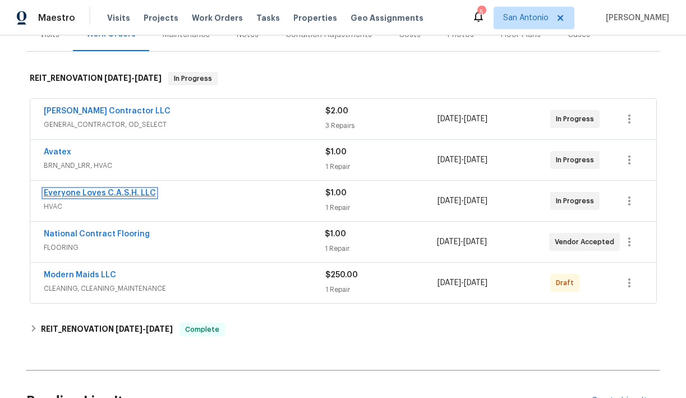
click at [99, 195] on link "Everyone Loves C.A.S.H. LLC" at bounding box center [100, 193] width 112 height 8
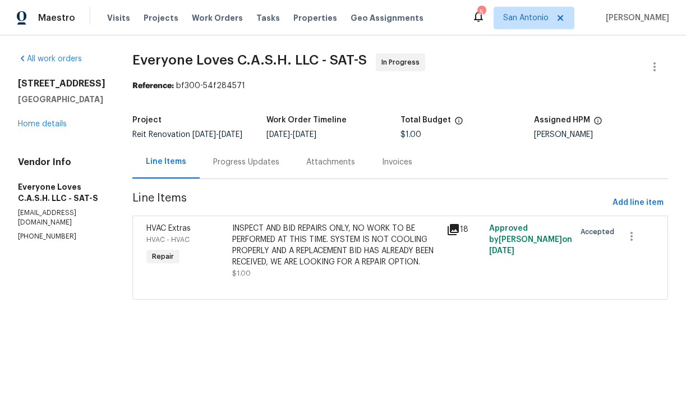
click at [257, 168] on div "Progress Updates" at bounding box center [246, 162] width 66 height 11
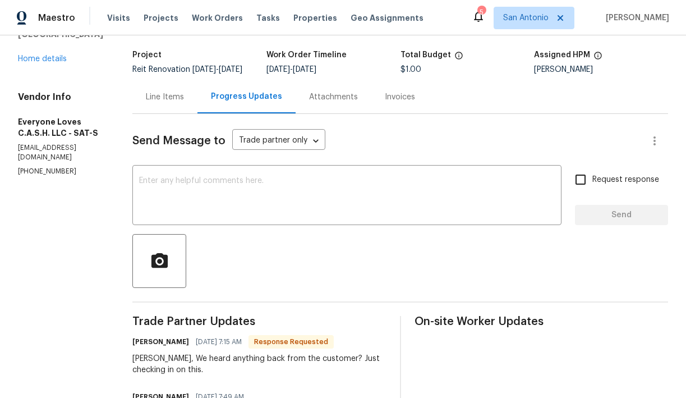
scroll to position [60, 0]
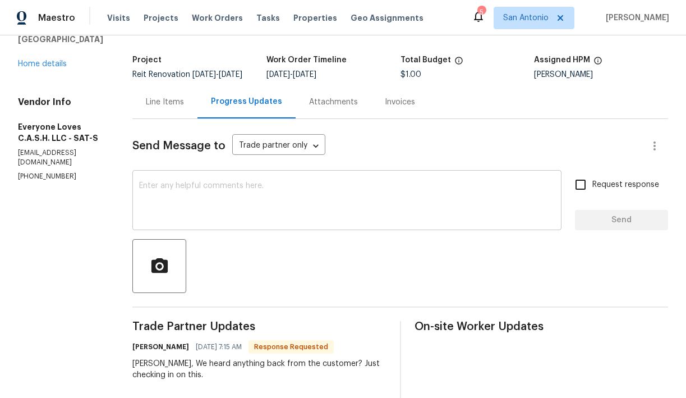
click at [208, 189] on div "x ​" at bounding box center [346, 201] width 429 height 57
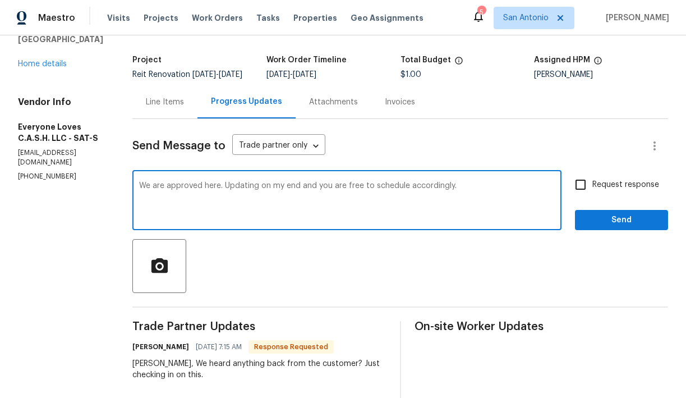
type textarea "We are approved here. Updating on my end and you are free to schedule according…"
click at [612, 227] on span "Send" at bounding box center [621, 220] width 75 height 14
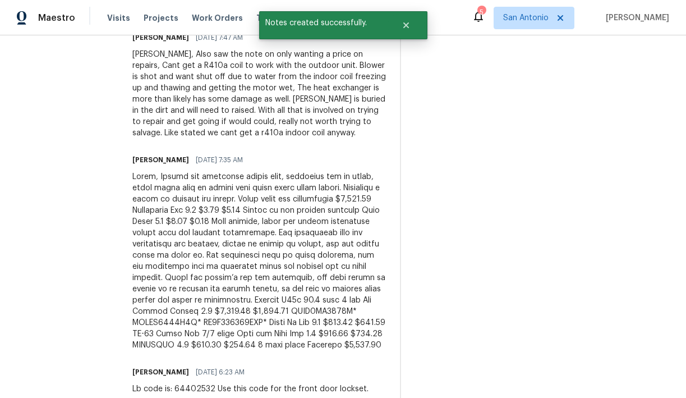
scroll to position [529, 0]
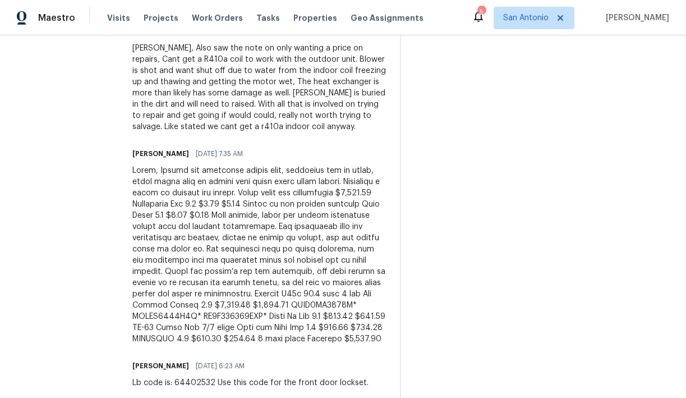
click at [303, 292] on div at bounding box center [259, 255] width 254 height 180
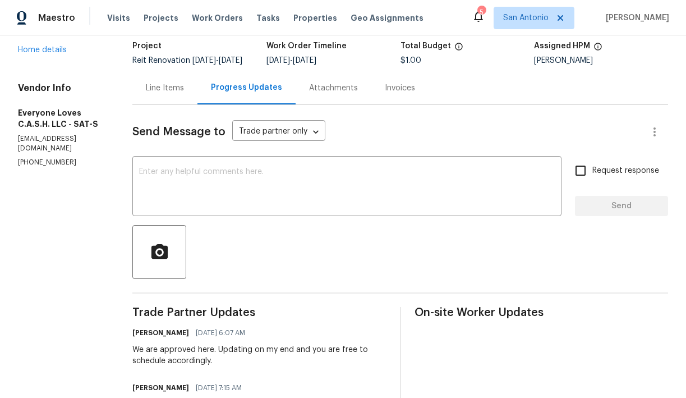
scroll to position [65, 0]
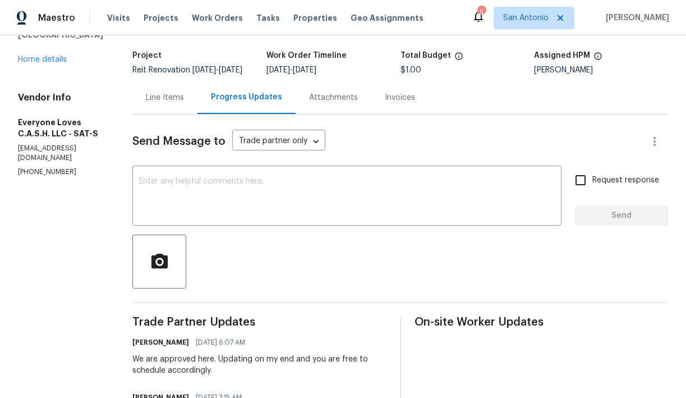
click at [184, 103] on div "Line Items" at bounding box center [165, 97] width 38 height 11
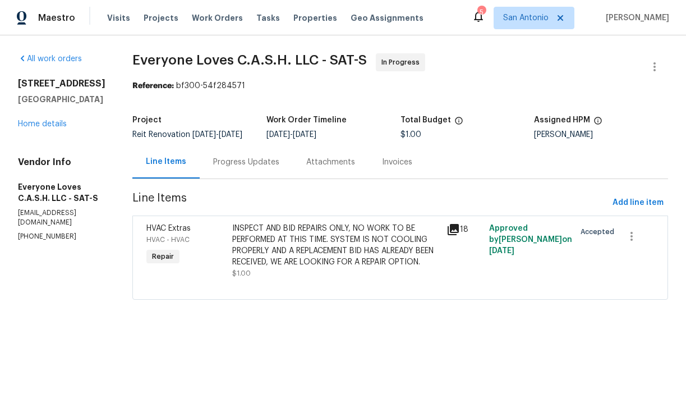
click at [311, 257] on div "INSPECT AND BID REPAIRS ONLY, NO WORK TO BE PERFORMED AT THIS TIME. SYSTEM IS N…" at bounding box center [336, 245] width 208 height 45
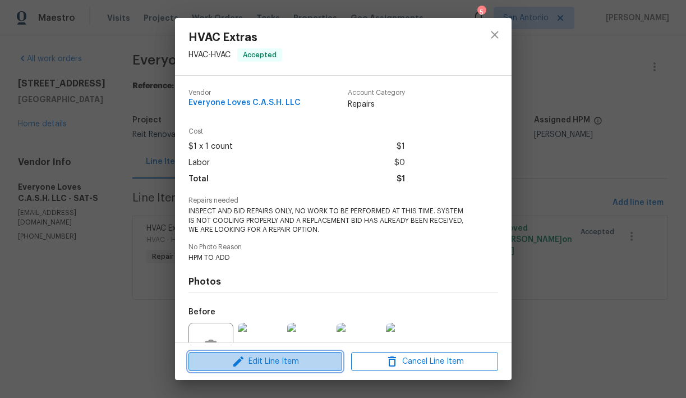
click at [265, 359] on span "Edit Line Item" at bounding box center [265, 362] width 147 height 14
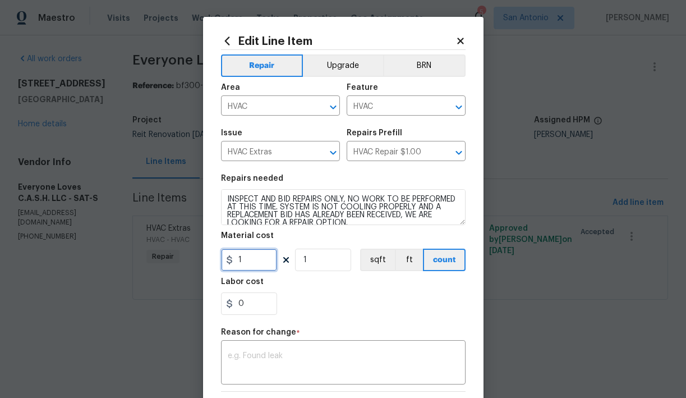
click at [254, 260] on input "1" at bounding box center [249, 260] width 56 height 22
type input "6214"
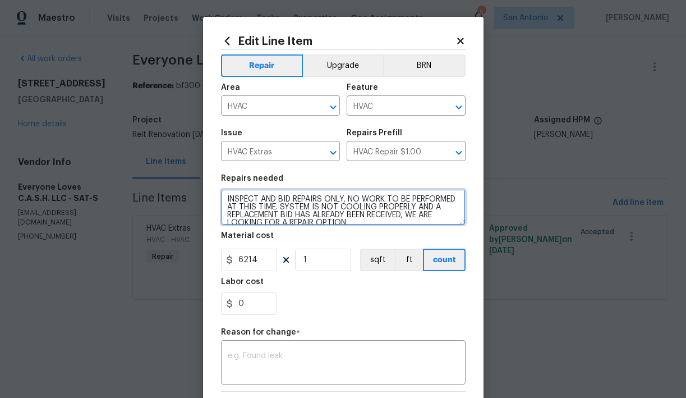
click at [226, 198] on textarea "INSPECT AND BID REPAIRS ONLY, NO WORK TO BE PERFORMED AT THIS TIME. SYSTEM IS N…" at bounding box center [343, 207] width 245 height 36
type textarea "REPLACEMENT ACCORDING TO PROVIDED BID. INSPECT AND BID REPAIRS ONLY, NO WORK TO…"
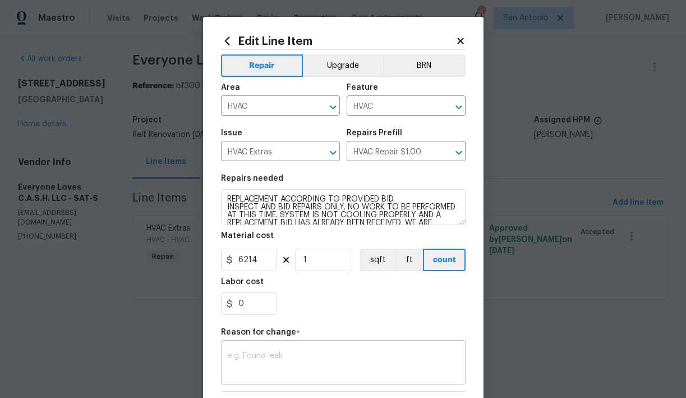
click at [284, 351] on div "x ​" at bounding box center [343, 364] width 245 height 42
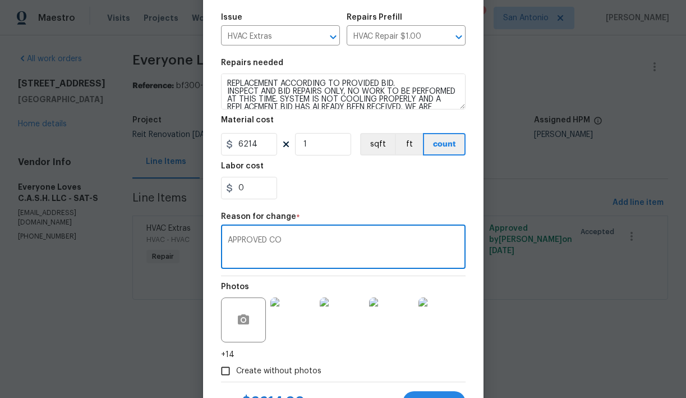
scroll to position [148, 0]
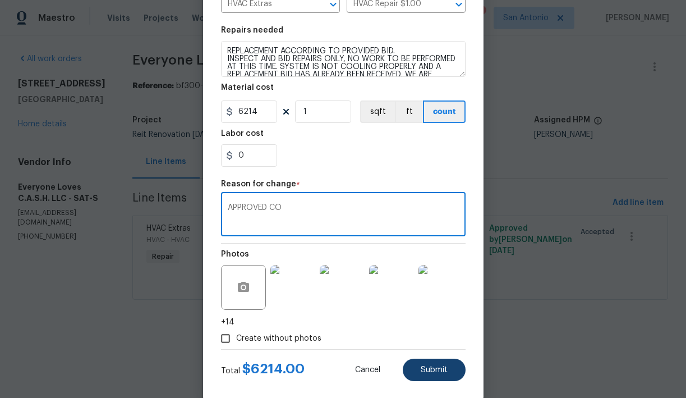
type textarea "APPROVED CO"
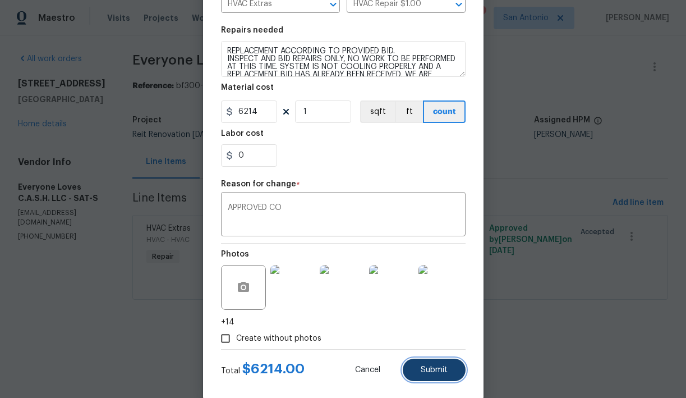
click at [442, 373] on span "Submit" at bounding box center [434, 370] width 27 height 8
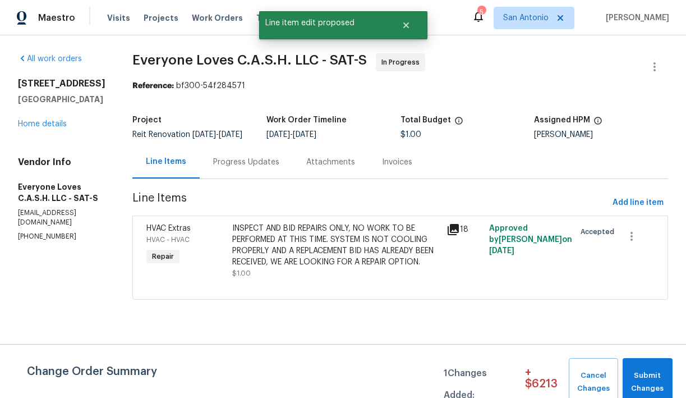
scroll to position [0, 0]
click at [52, 125] on link "Home details" at bounding box center [42, 124] width 49 height 8
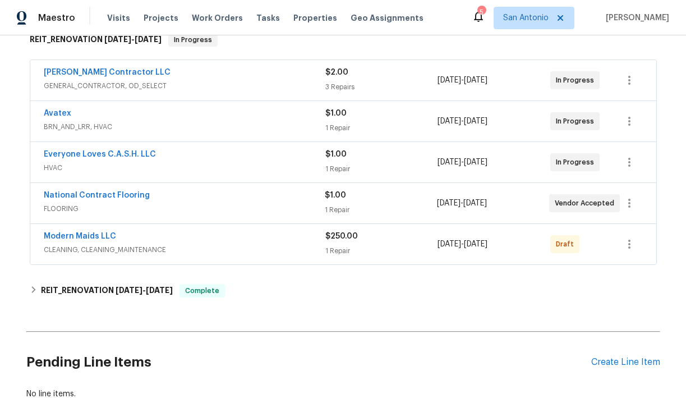
scroll to position [190, 0]
click at [61, 113] on link "Avatex" at bounding box center [58, 114] width 28 height 8
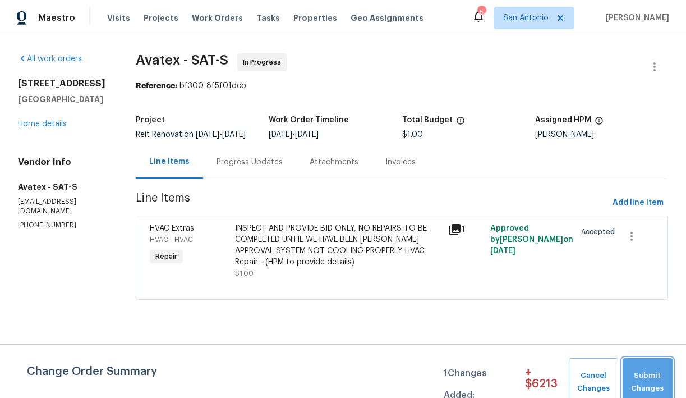
click at [647, 373] on span "Submit Changes" at bounding box center [648, 382] width 39 height 26
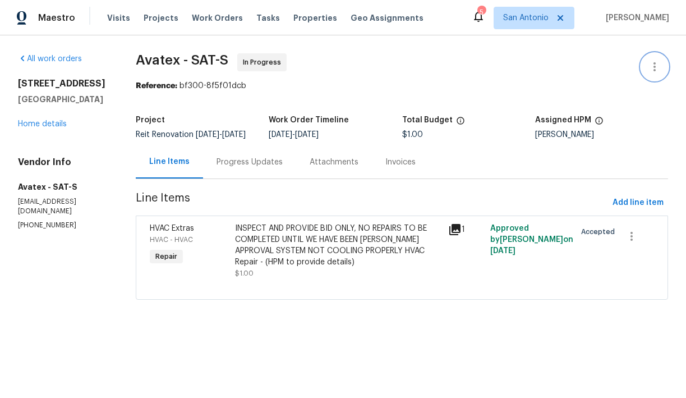
click at [654, 67] on icon "button" at bounding box center [655, 66] width 2 height 9
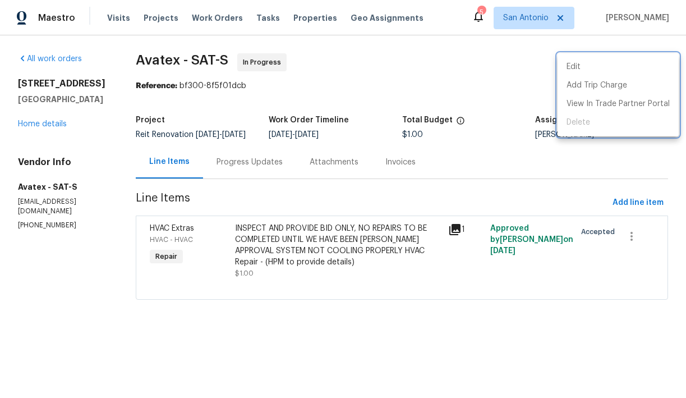
click at [512, 85] on div at bounding box center [343, 199] width 686 height 398
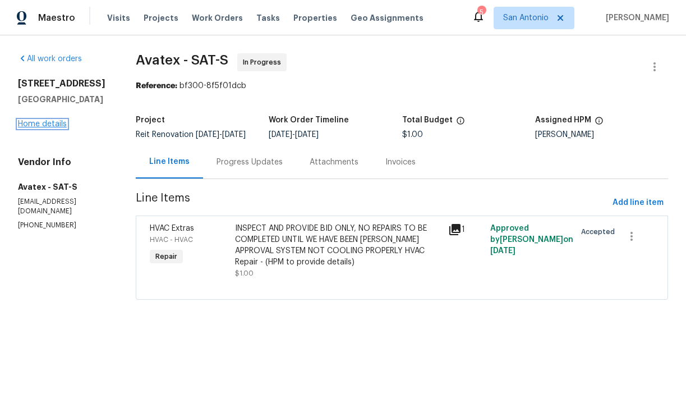
click at [54, 126] on link "Home details" at bounding box center [42, 124] width 49 height 8
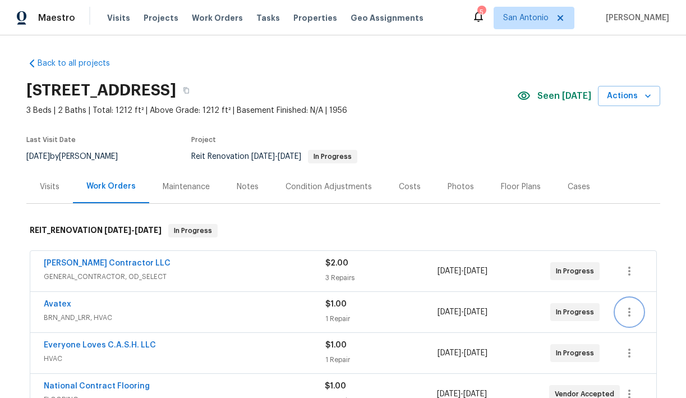
click at [633, 310] on icon "button" at bounding box center [629, 311] width 13 height 13
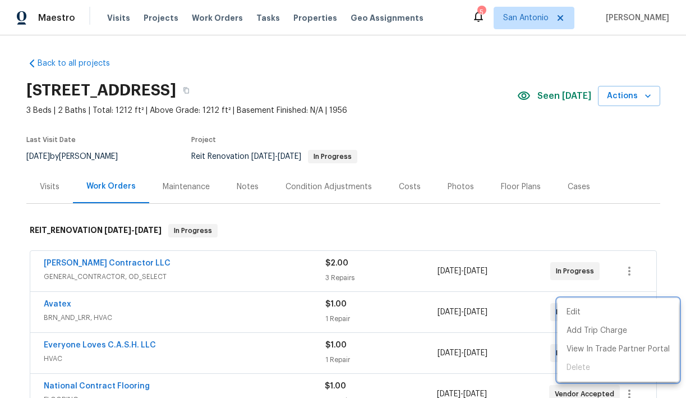
click at [610, 215] on div at bounding box center [343, 199] width 686 height 398
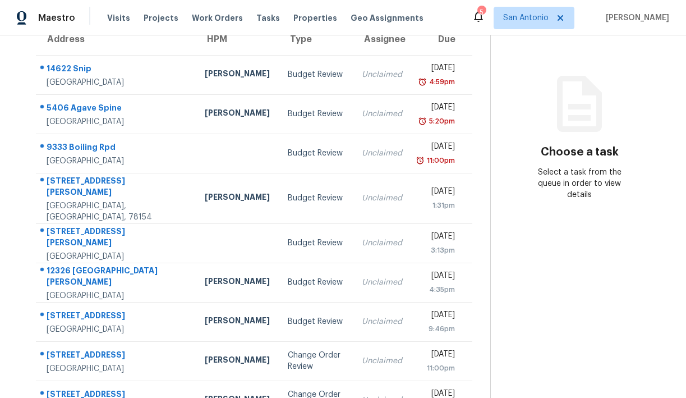
scroll to position [126, 0]
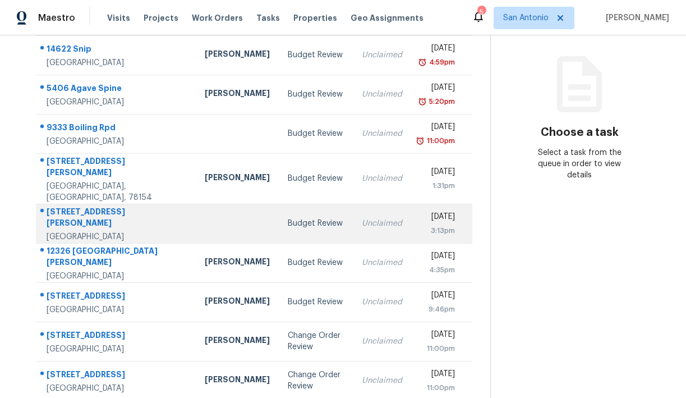
click at [85, 206] on div "[STREET_ADDRESS][PERSON_NAME]" at bounding box center [117, 218] width 140 height 25
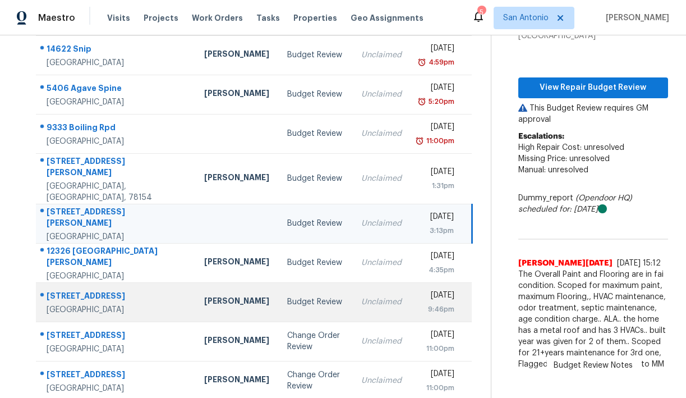
click at [94, 290] on div "[STREET_ADDRESS]" at bounding box center [117, 297] width 140 height 14
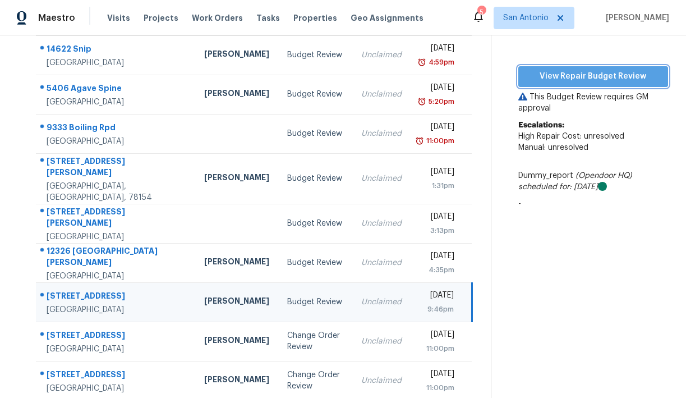
click at [589, 74] on span "View Repair Budget Review" at bounding box center [594, 77] width 132 height 14
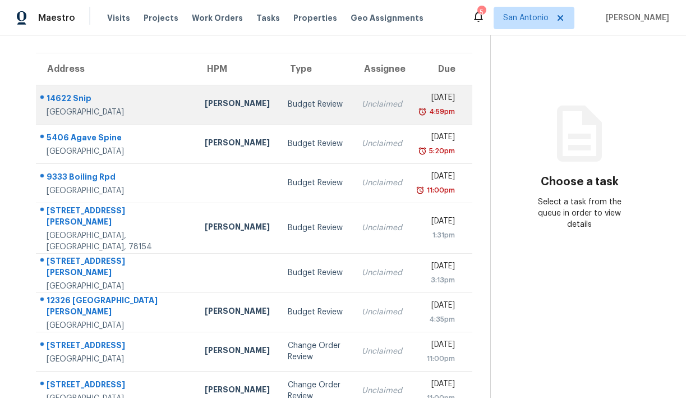
scroll to position [87, 0]
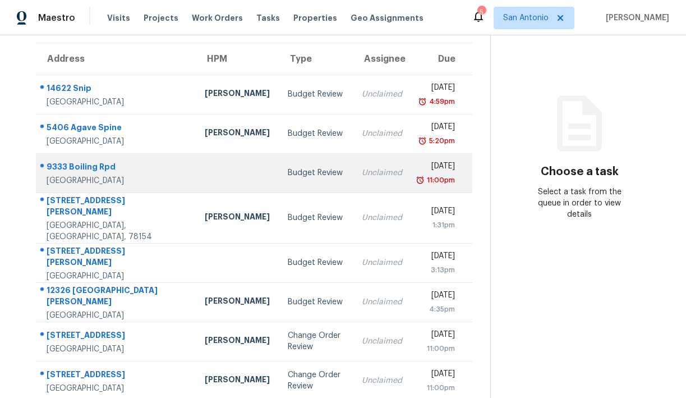
click at [97, 167] on div "9333 Boiling Rpd" at bounding box center [117, 168] width 140 height 14
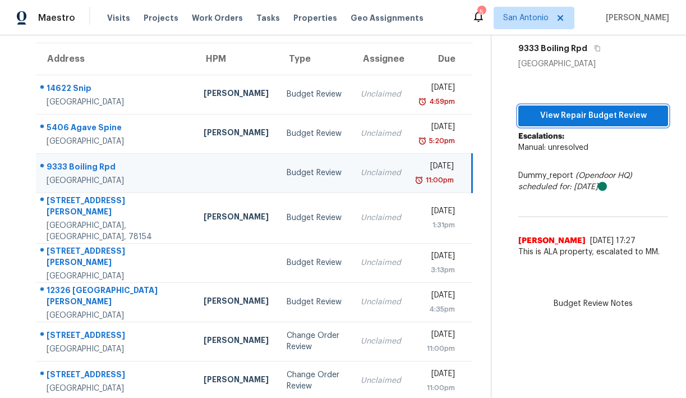
click at [580, 123] on span "View Repair Budget Review" at bounding box center [594, 116] width 132 height 14
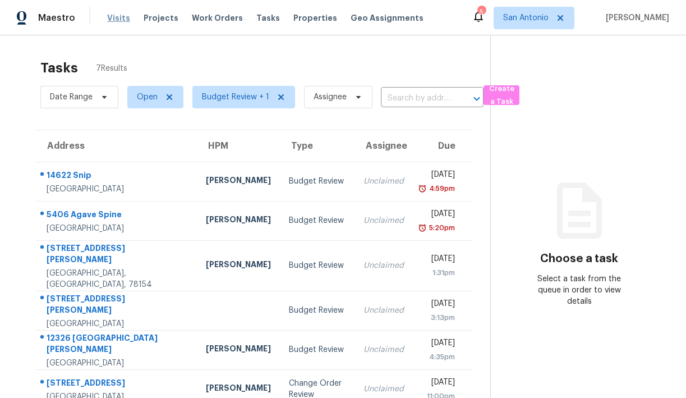
click at [117, 16] on span "Visits" at bounding box center [118, 17] width 23 height 11
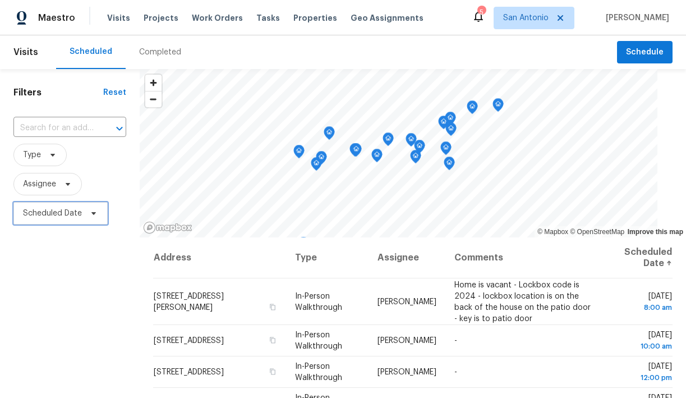
click at [94, 213] on icon at bounding box center [93, 213] width 4 height 3
click at [164, 272] on th "Address" at bounding box center [220, 257] width 134 height 41
click at [53, 184] on span "Assignee" at bounding box center [39, 183] width 33 height 11
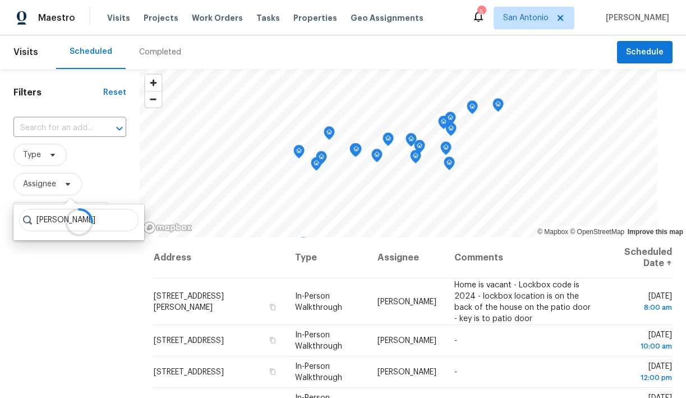
type input "[PERSON_NAME]"
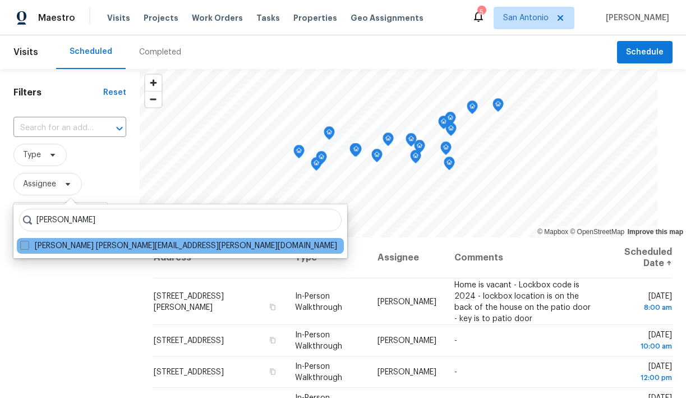
click at [70, 246] on label "[PERSON_NAME] [PERSON_NAME][EMAIL_ADDRESS][PERSON_NAME][DOMAIN_NAME]" at bounding box center [178, 245] width 317 height 11
click at [28, 246] on input "[PERSON_NAME] [PERSON_NAME][EMAIL_ADDRESS][PERSON_NAME][DOMAIN_NAME]" at bounding box center [23, 243] width 7 height 7
checkbox input "true"
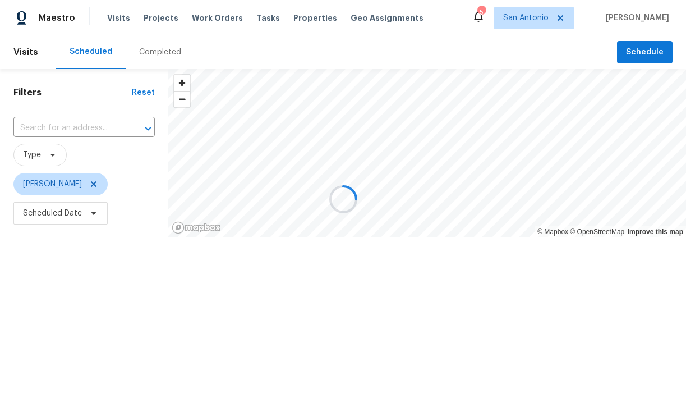
click at [87, 208] on div at bounding box center [343, 199] width 686 height 398
click at [95, 215] on div at bounding box center [343, 199] width 686 height 398
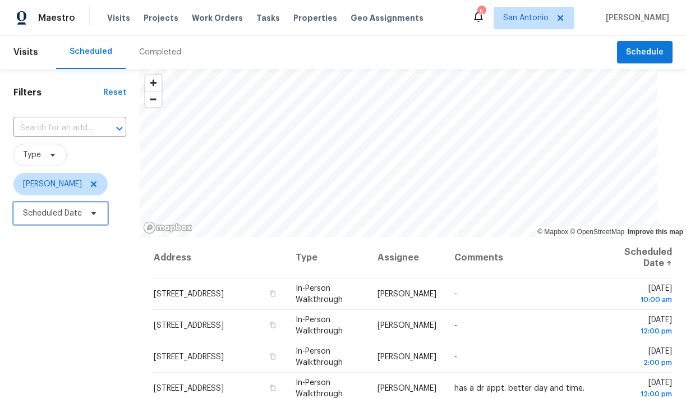
click at [92, 213] on icon at bounding box center [93, 213] width 4 height 3
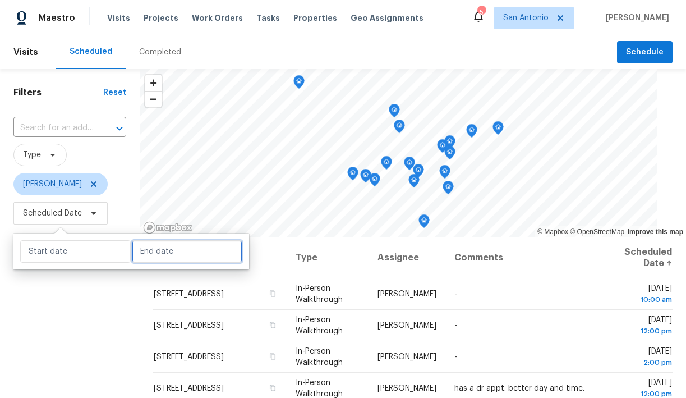
select select "7"
select select "2025"
select select "8"
select select "2025"
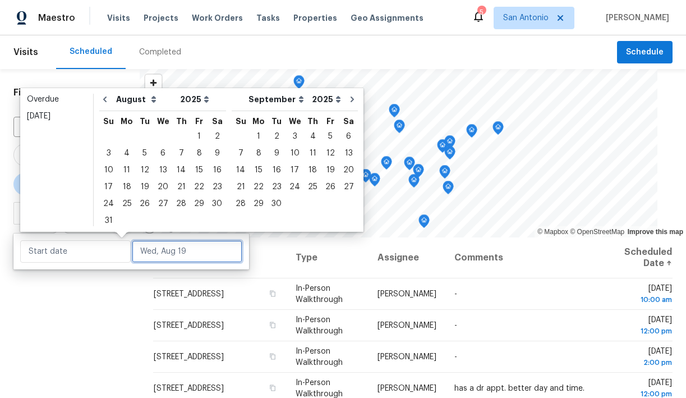
click at [144, 254] on input "text" at bounding box center [187, 251] width 111 height 22
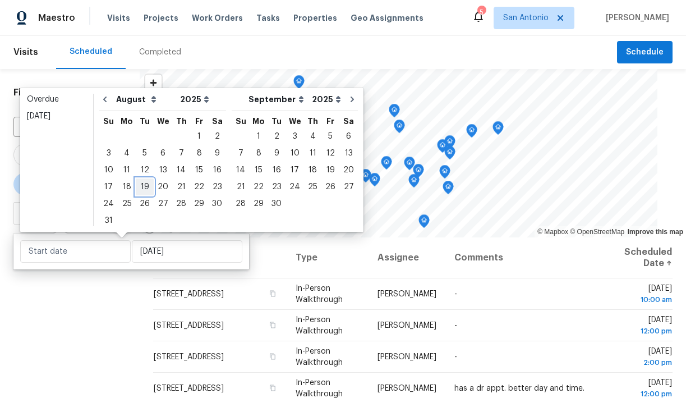
click at [143, 187] on div "19" at bounding box center [145, 187] width 18 height 16
type input "[DATE]"
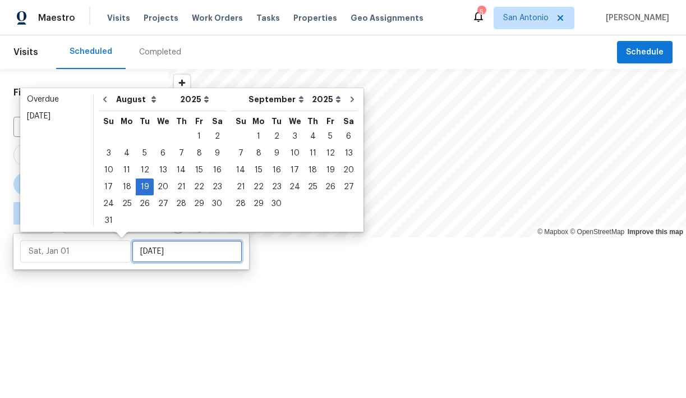
type input "[DATE]"
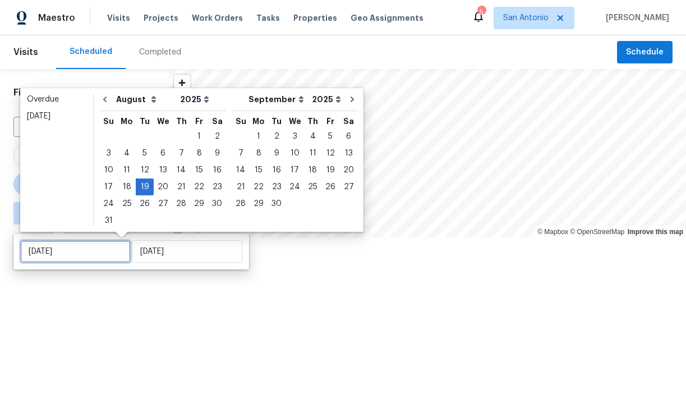
type input "[DATE]"
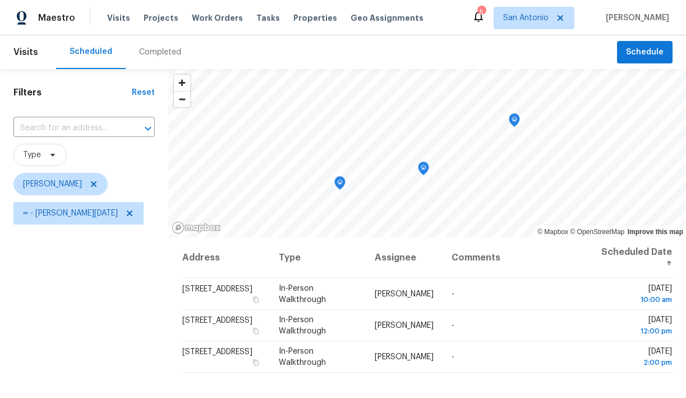
click at [125, 281] on div "Filters Reset ​ Type [PERSON_NAME] ∞ - [DATE]" at bounding box center [84, 312] width 168 height 487
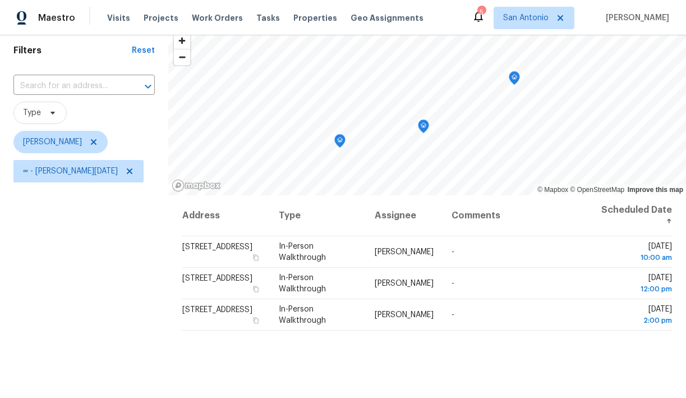
scroll to position [43, 0]
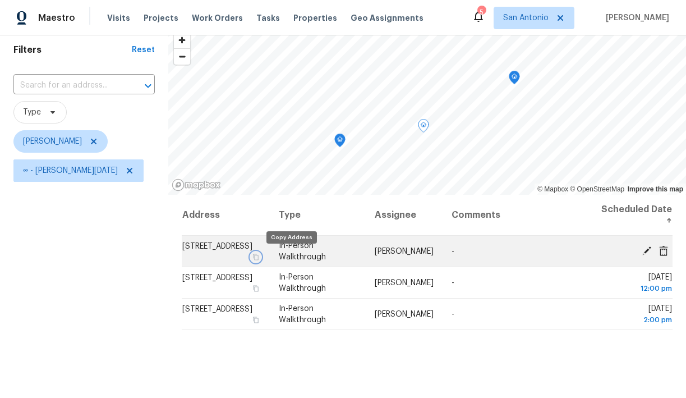
click at [259, 257] on icon "button" at bounding box center [256, 257] width 7 height 7
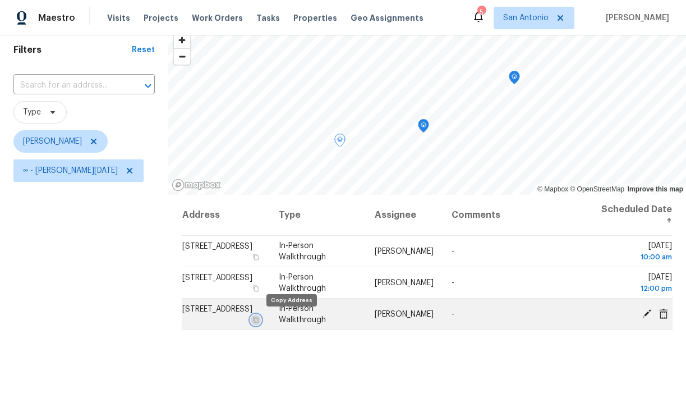
click at [259, 319] on icon "button" at bounding box center [256, 320] width 7 height 7
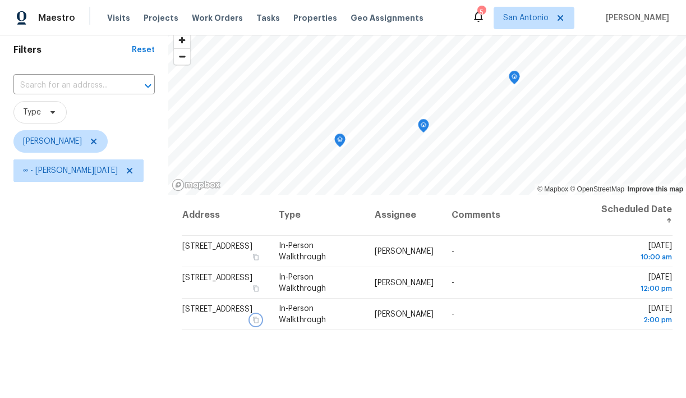
click at [512, 77] on icon "Map marker" at bounding box center [515, 77] width 10 height 13
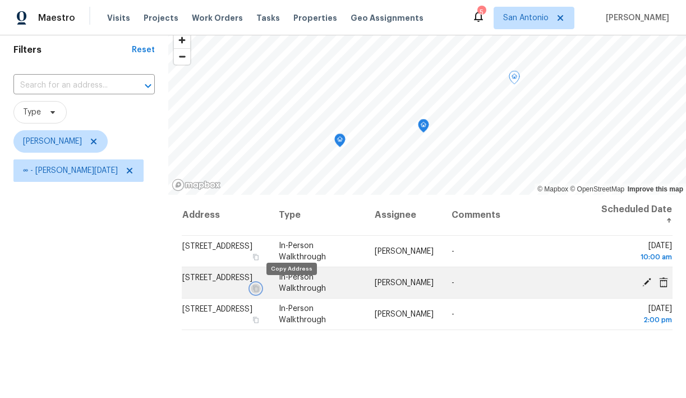
click at [259, 287] on icon "button" at bounding box center [256, 288] width 7 height 7
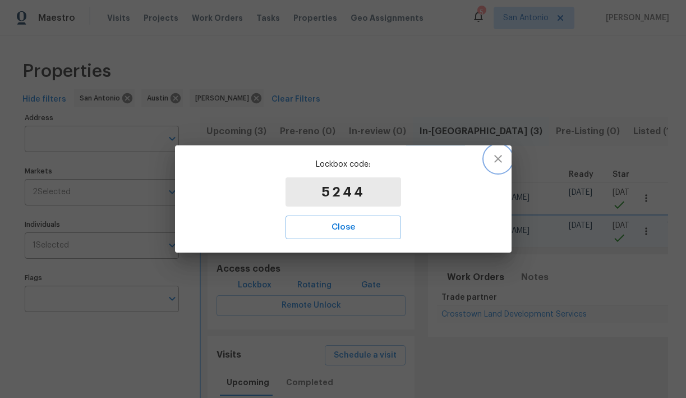
click at [498, 157] on icon "button" at bounding box center [498, 158] width 13 height 13
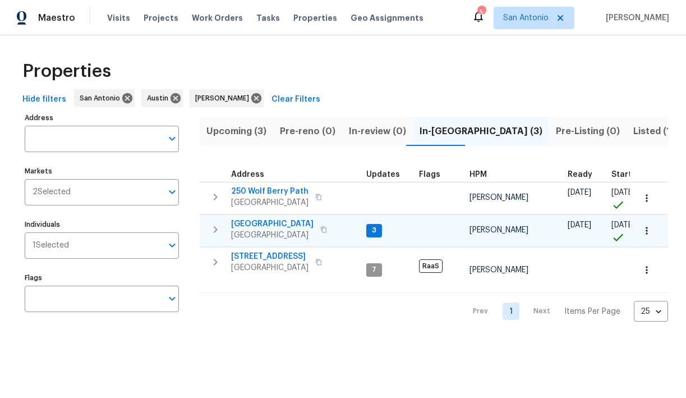
click at [286, 219] on span "[GEOGRAPHIC_DATA]" at bounding box center [272, 223] width 83 height 11
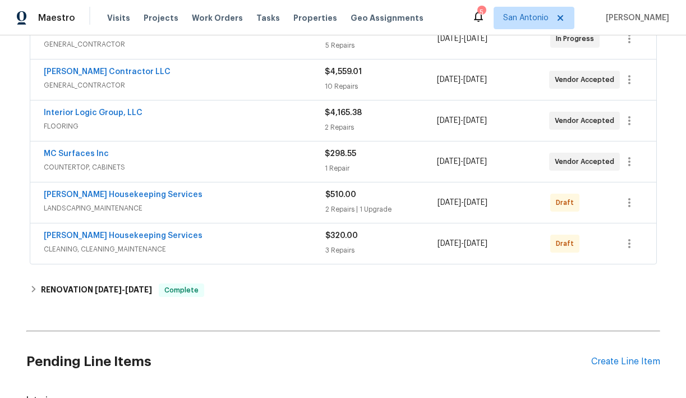
scroll to position [355, 0]
click at [90, 156] on link "MC Surfaces Inc" at bounding box center [76, 154] width 65 height 8
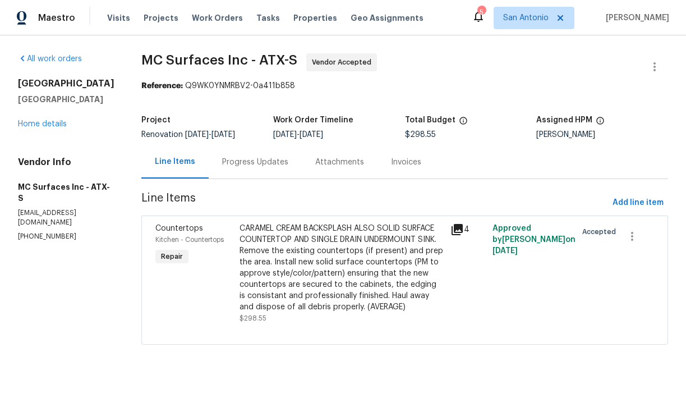
click at [242, 166] on div "Progress Updates" at bounding box center [255, 162] width 66 height 11
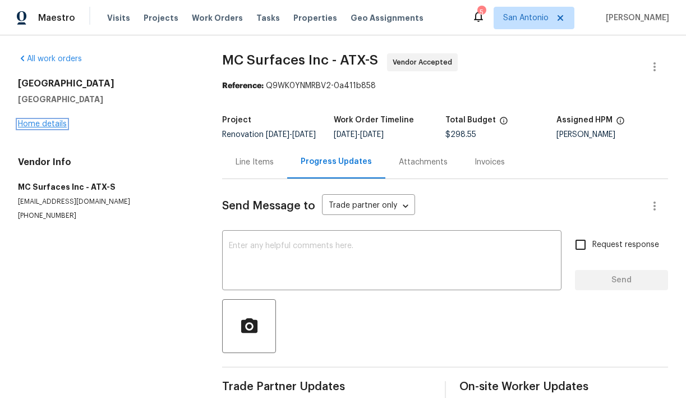
click at [58, 125] on link "Home details" at bounding box center [42, 124] width 49 height 8
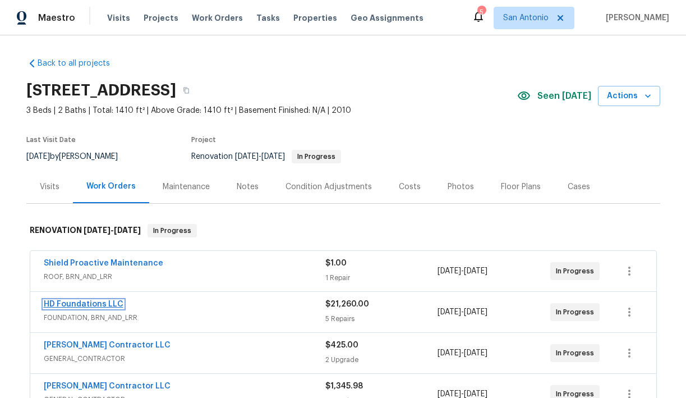
click at [85, 303] on link "HD Foundations LLC" at bounding box center [84, 304] width 80 height 8
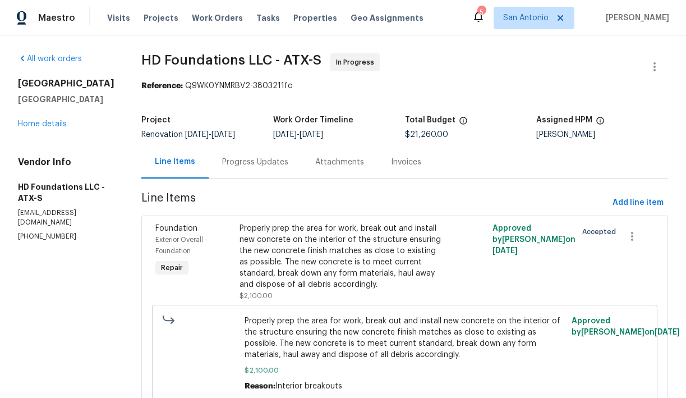
click at [251, 159] on div "Progress Updates" at bounding box center [255, 162] width 66 height 11
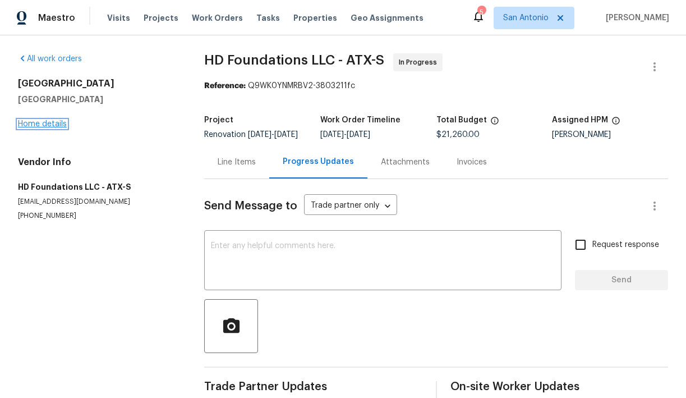
click at [51, 124] on link "Home details" at bounding box center [42, 124] width 49 height 8
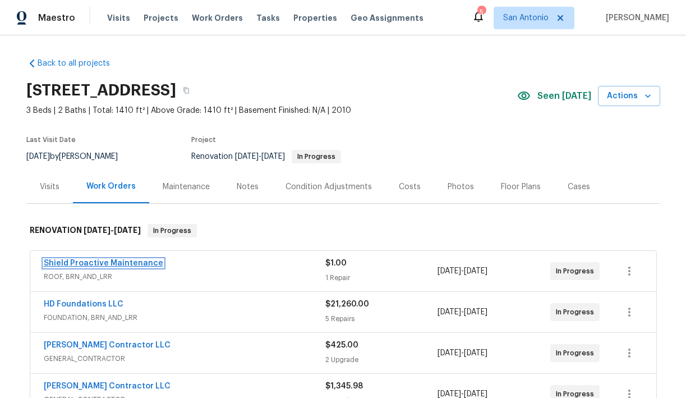
click at [91, 262] on link "Shield Proactive Maintenance" at bounding box center [104, 263] width 120 height 8
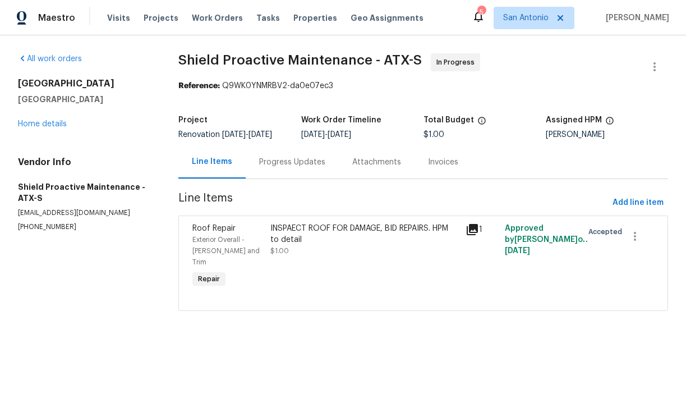
click at [283, 168] on div "Progress Updates" at bounding box center [292, 162] width 66 height 11
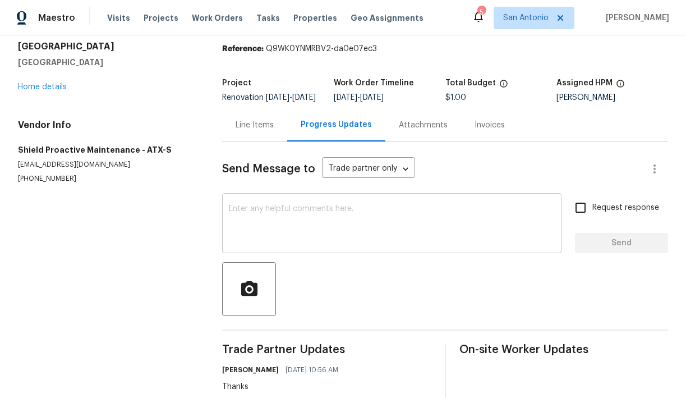
scroll to position [66, 0]
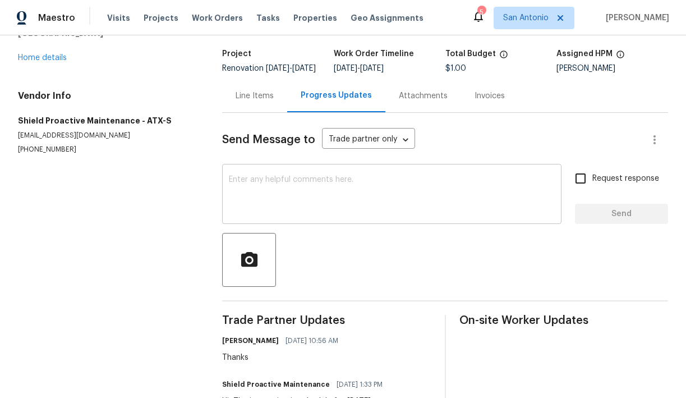
click at [314, 198] on textarea at bounding box center [392, 195] width 326 height 39
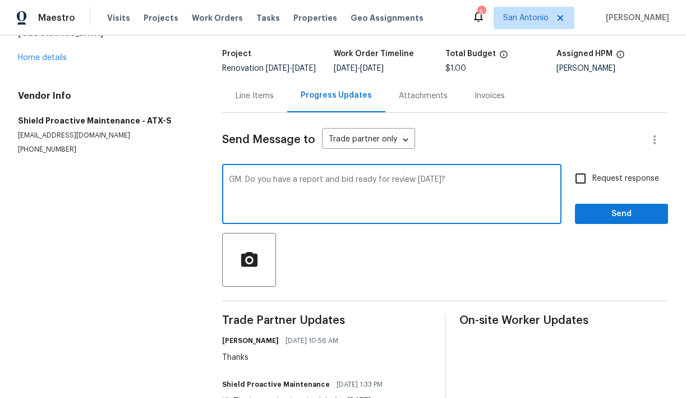
type textarea "GM. Do you have a report and bid ready for review today?"
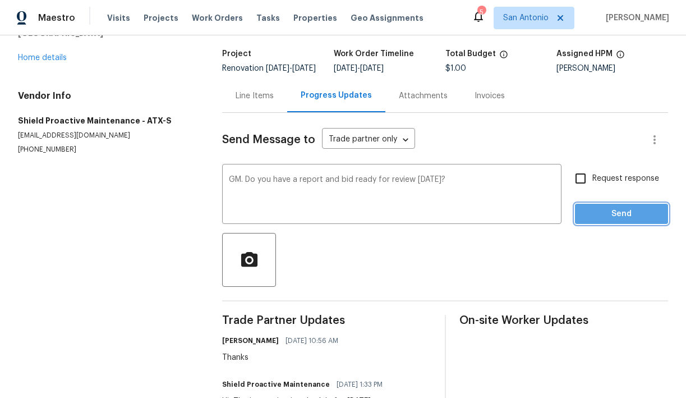
click at [615, 221] on span "Send" at bounding box center [621, 214] width 75 height 14
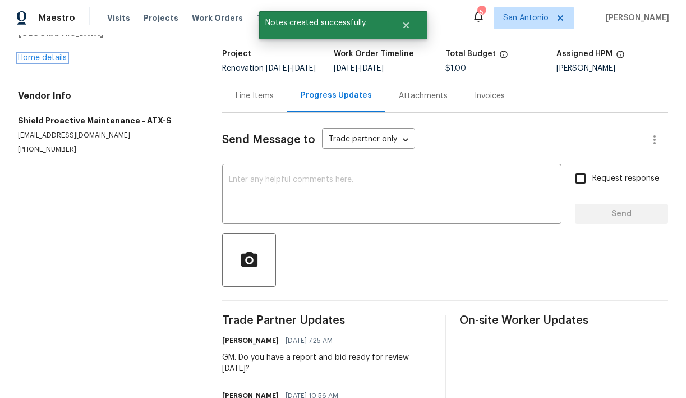
click at [52, 58] on link "Home details" at bounding box center [42, 58] width 49 height 8
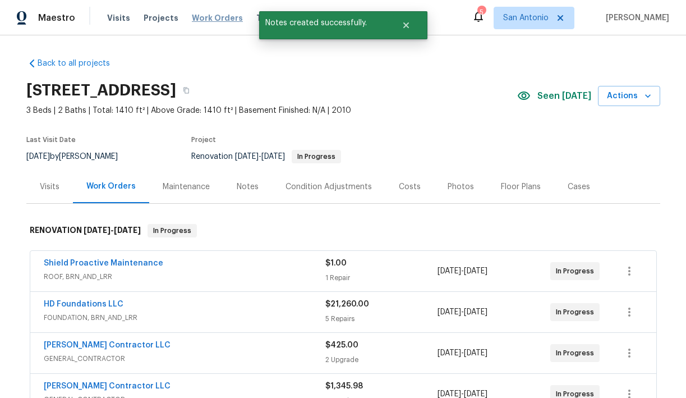
click at [214, 19] on span "Work Orders" at bounding box center [217, 17] width 51 height 11
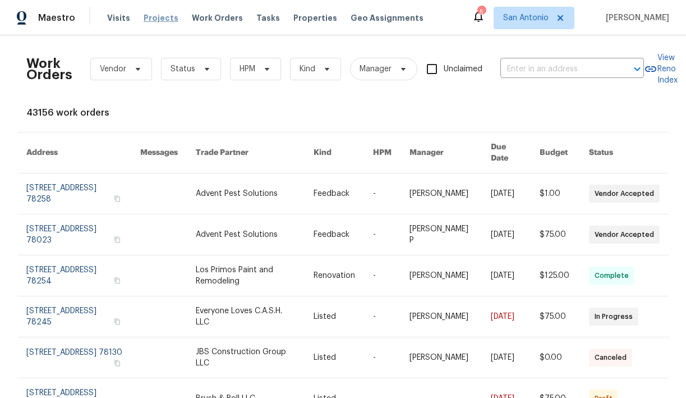
click at [153, 17] on span "Projects" at bounding box center [161, 17] width 35 height 11
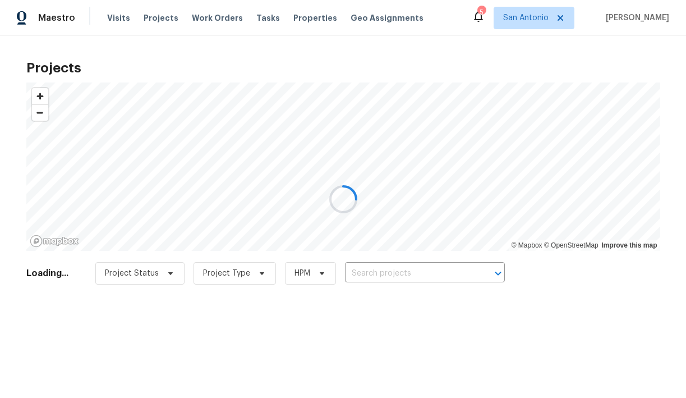
click at [117, 13] on div at bounding box center [343, 199] width 686 height 398
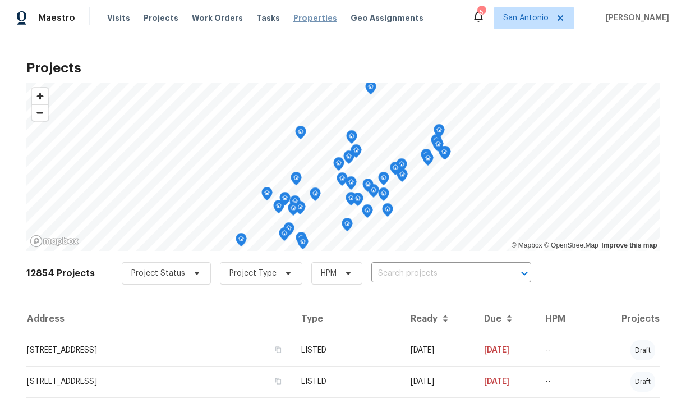
click at [294, 21] on span "Properties" at bounding box center [316, 17] width 44 height 11
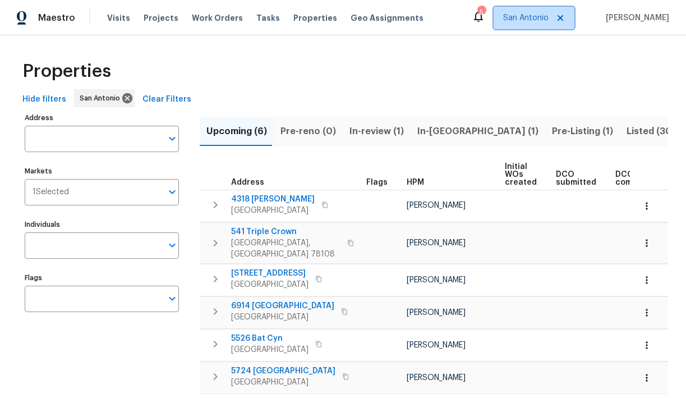
click at [546, 21] on span "San Antonio" at bounding box center [525, 17] width 45 height 11
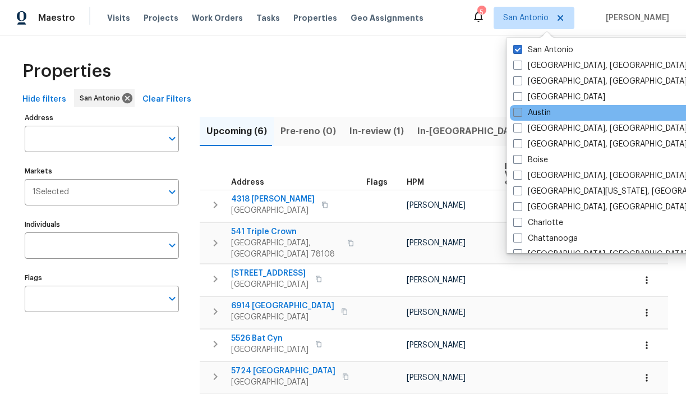
click at [538, 112] on label "Austin" at bounding box center [533, 112] width 38 height 11
click at [521, 112] on input "Austin" at bounding box center [517, 110] width 7 height 7
checkbox input "true"
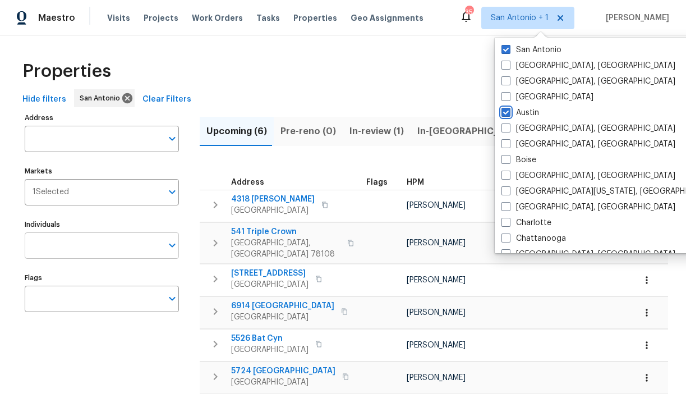
click at [168, 246] on icon "Open" at bounding box center [172, 245] width 13 height 13
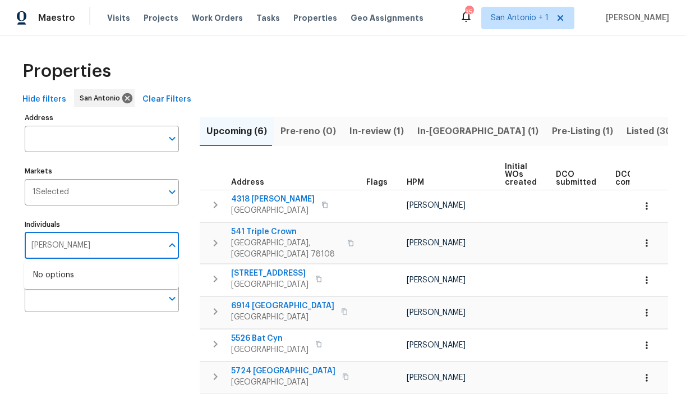
type input "chris fuentes"
click at [72, 277] on li "[PERSON_NAME]" at bounding box center [101, 281] width 136 height 24
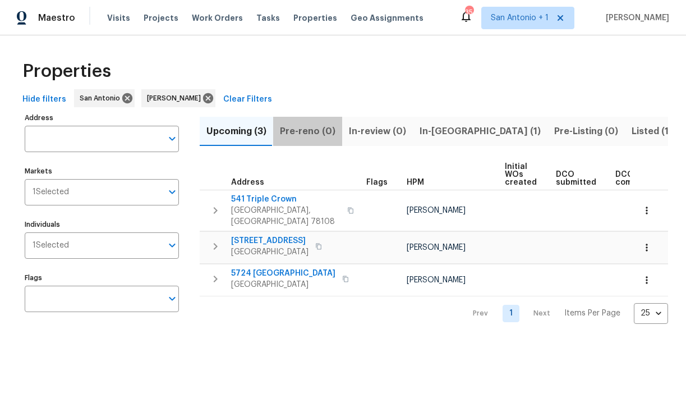
click at [308, 131] on span "Pre-reno (0)" at bounding box center [308, 131] width 56 height 16
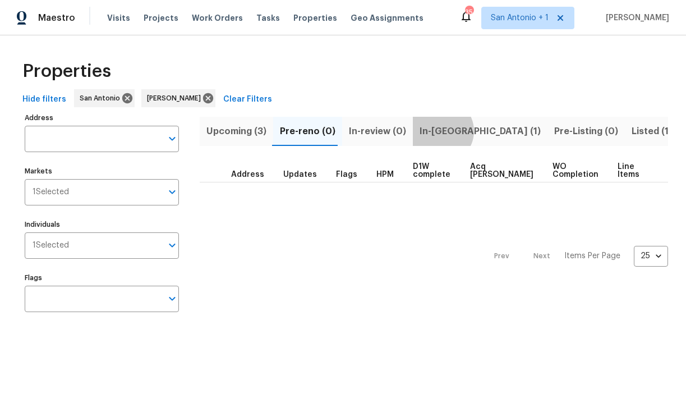
click at [434, 131] on span "In-reno (1)" at bounding box center [480, 131] width 121 height 16
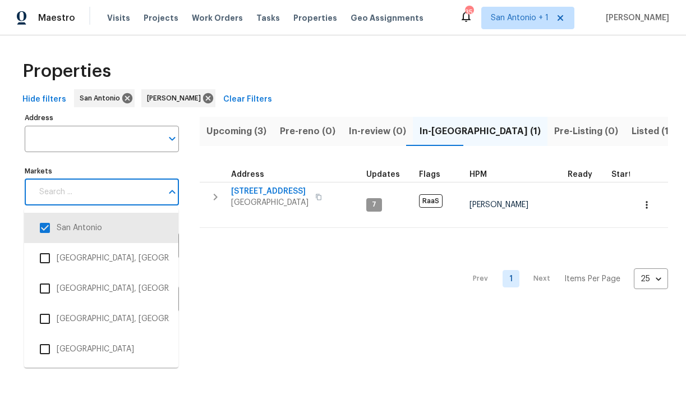
click at [127, 198] on input "Markets" at bounding box center [98, 192] width 130 height 26
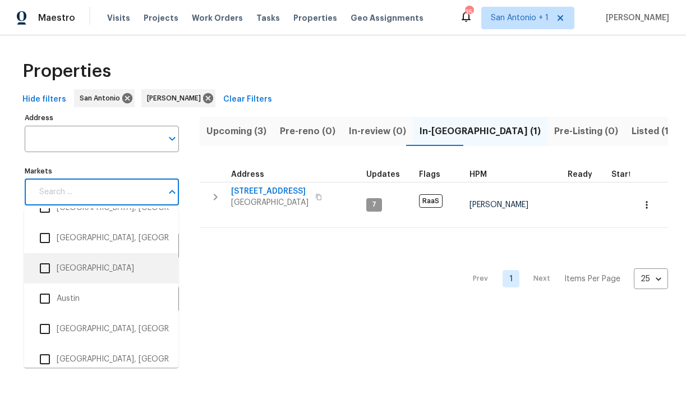
scroll to position [81, 0]
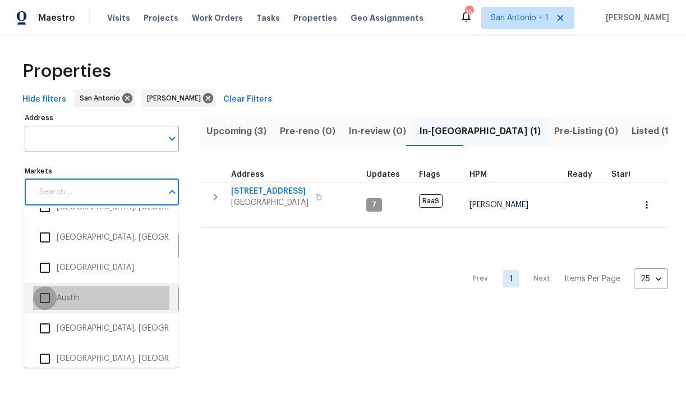
click at [46, 300] on input "checkbox" at bounding box center [45, 298] width 24 height 24
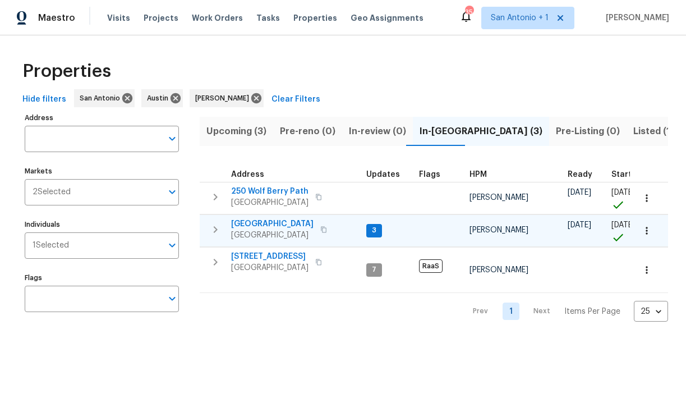
click at [221, 227] on icon "button" at bounding box center [215, 229] width 13 height 13
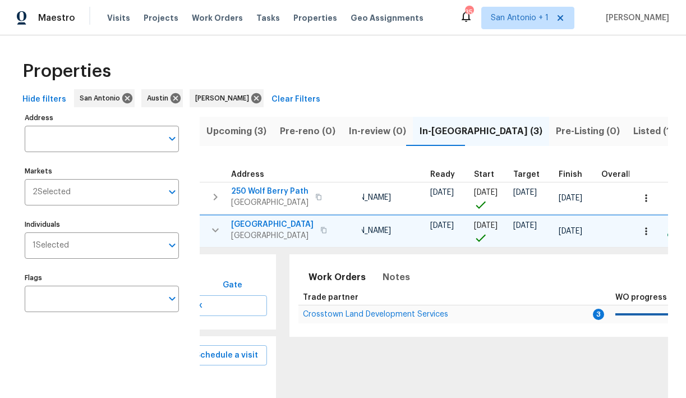
scroll to position [0, 139]
click at [400, 315] on span "Crosstown Land Development Services" at bounding box center [375, 314] width 145 height 8
click at [198, 18] on span "Work Orders" at bounding box center [217, 17] width 51 height 11
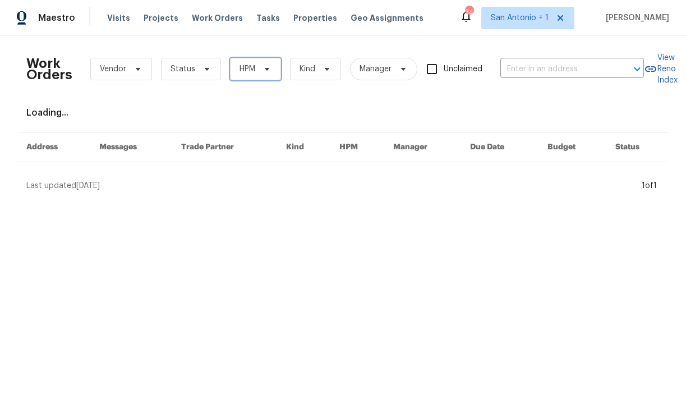
click at [263, 70] on icon at bounding box center [267, 69] width 9 height 9
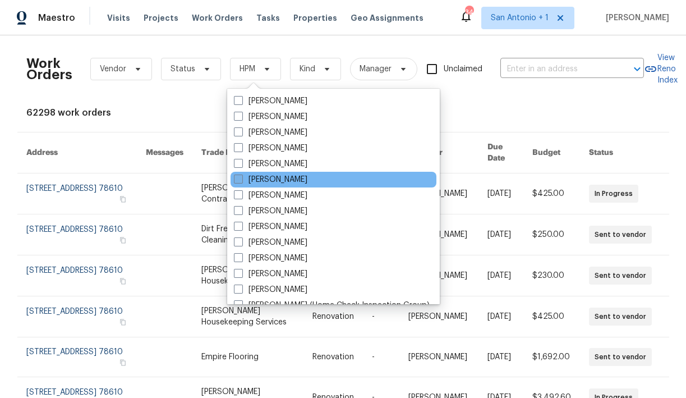
click at [269, 177] on label "[PERSON_NAME]" at bounding box center [271, 179] width 74 height 11
click at [241, 177] on input "[PERSON_NAME]" at bounding box center [237, 177] width 7 height 7
checkbox input "true"
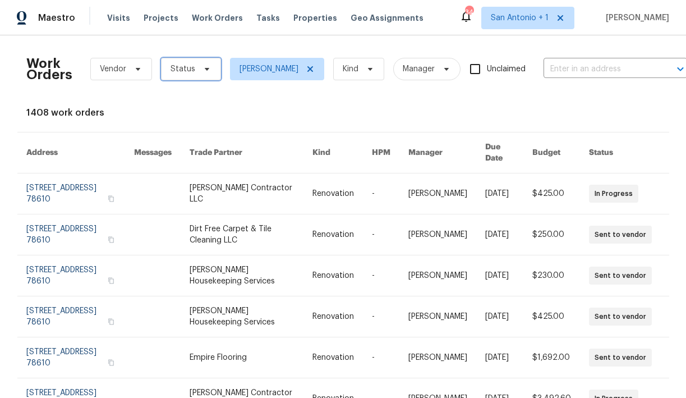
click at [205, 69] on icon at bounding box center [206, 69] width 4 height 3
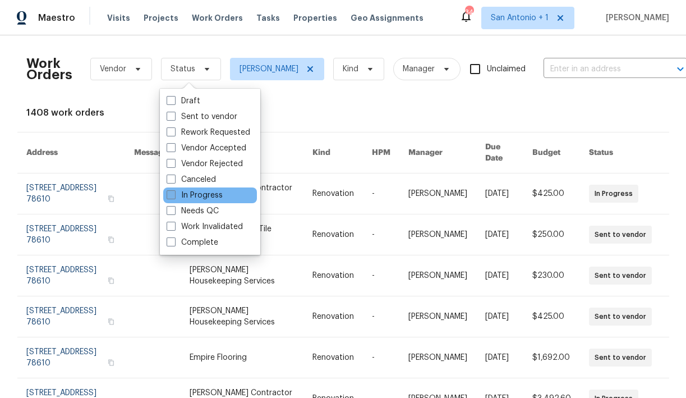
click at [195, 192] on label "In Progress" at bounding box center [195, 195] width 56 height 11
click at [174, 192] on input "In Progress" at bounding box center [170, 193] width 7 height 7
checkbox input "true"
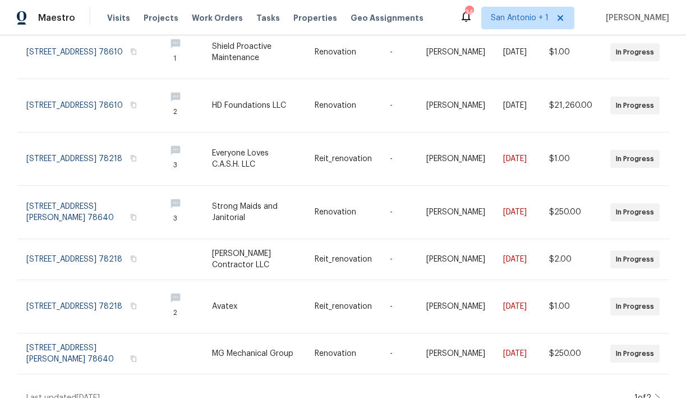
scroll to position [272, 0]
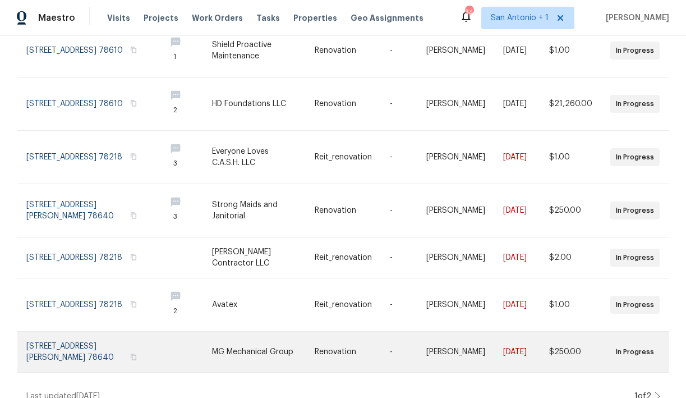
click at [72, 336] on link at bounding box center [91, 352] width 131 height 40
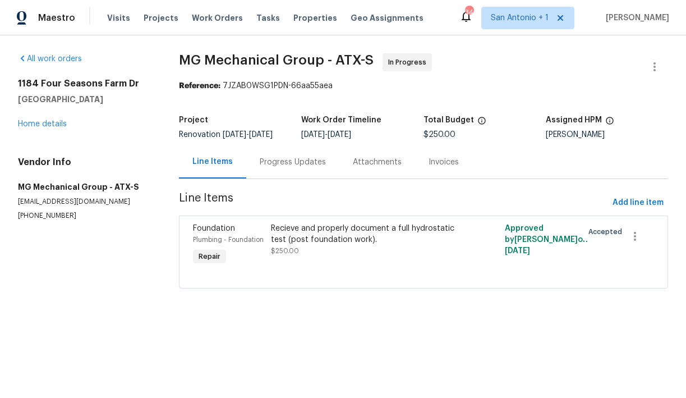
click at [300, 162] on div "Progress Updates" at bounding box center [293, 162] width 66 height 11
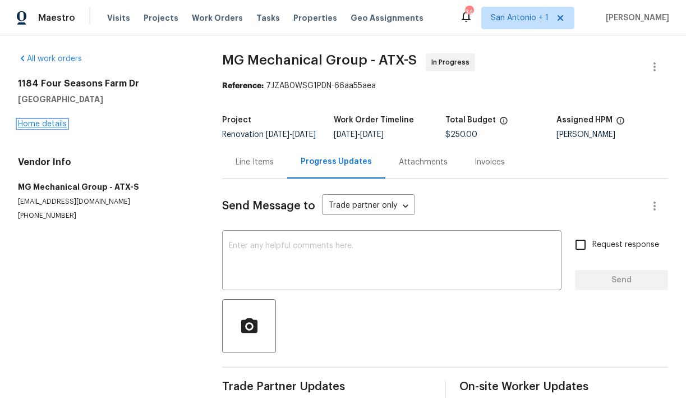
click at [42, 123] on link "Home details" at bounding box center [42, 124] width 49 height 8
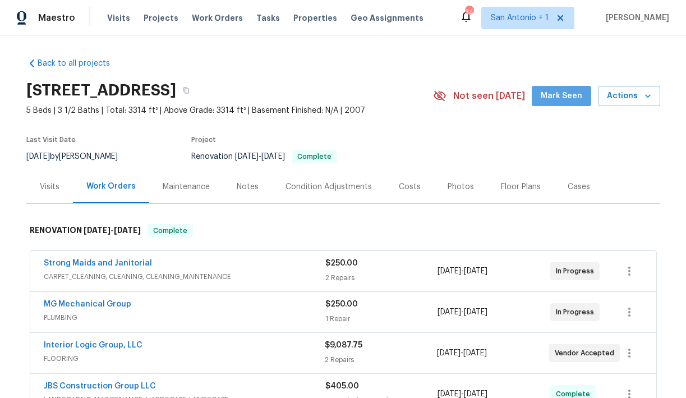
click at [568, 100] on span "Mark Seen" at bounding box center [562, 96] width 42 height 14
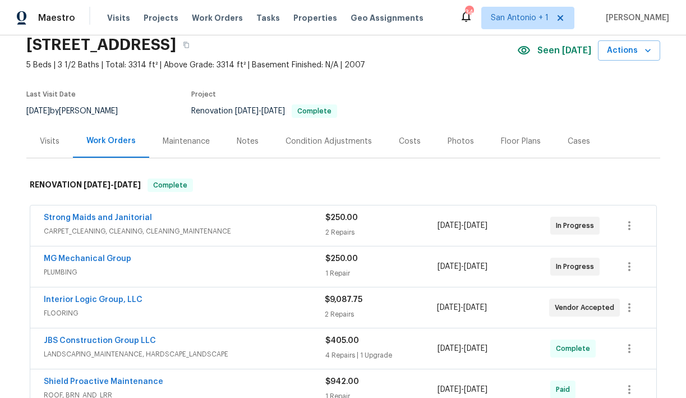
scroll to position [43, 0]
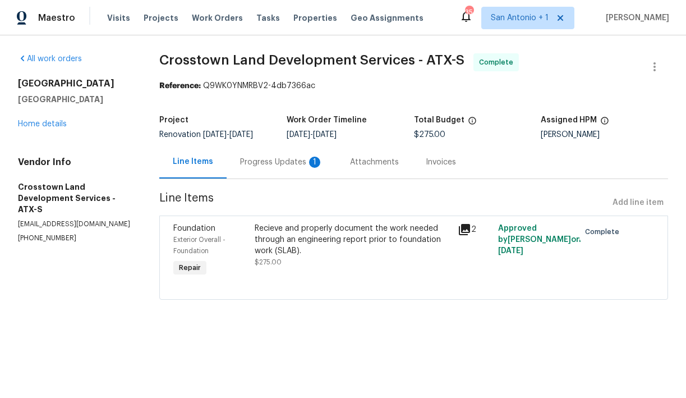
click at [294, 164] on div "Progress Updates 1" at bounding box center [281, 162] width 83 height 11
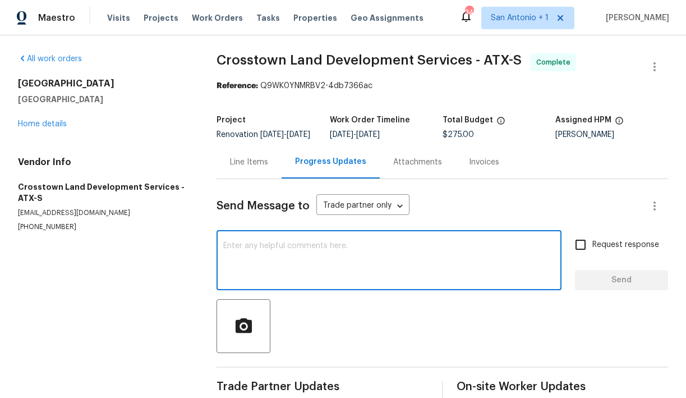
click at [287, 254] on textarea at bounding box center [389, 261] width 332 height 39
click at [255, 168] on div "Line Items" at bounding box center [249, 162] width 38 height 11
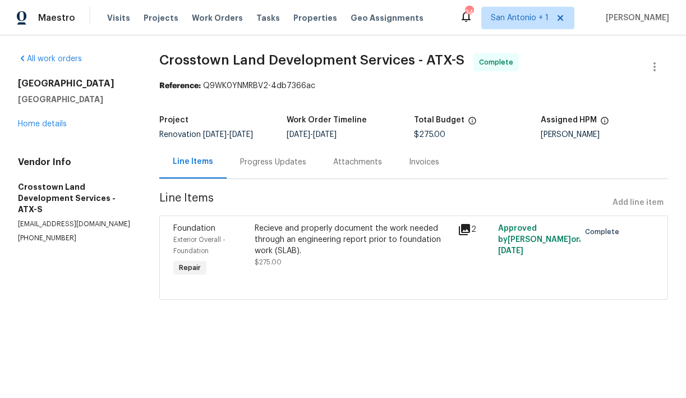
click at [290, 165] on div "Progress Updates" at bounding box center [273, 162] width 66 height 11
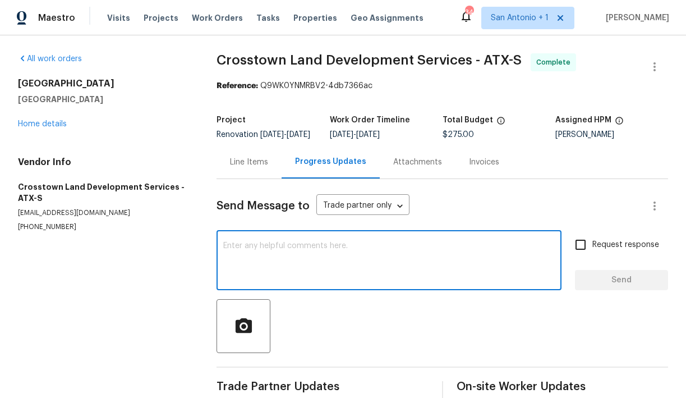
click at [308, 260] on textarea at bounding box center [389, 261] width 332 height 39
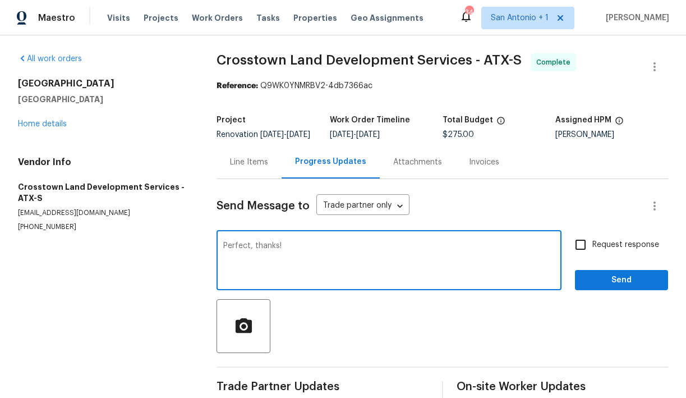
type textarea "Perfect, thanks!"
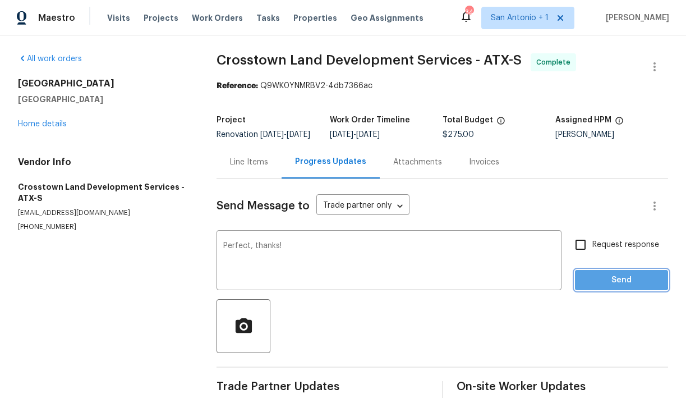
click at [605, 286] on span "Send" at bounding box center [621, 280] width 75 height 14
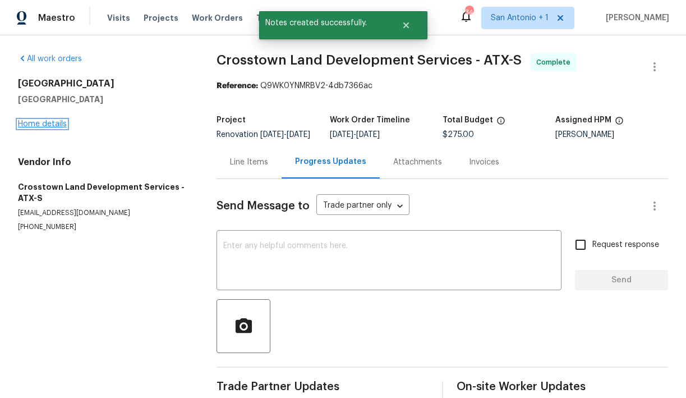
click at [44, 122] on link "Home details" at bounding box center [42, 124] width 49 height 8
